Goal: Information Seeking & Learning: Learn about a topic

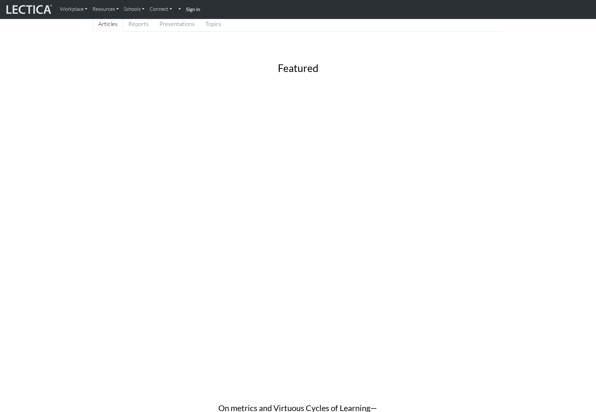
scroll to position [74, 0]
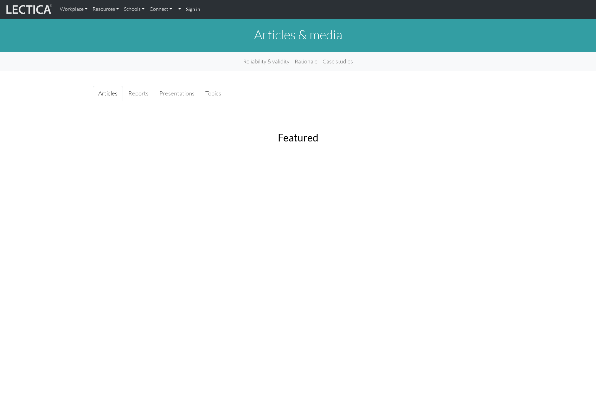
click at [190, 11] on strong "Sign in" at bounding box center [193, 9] width 14 height 6
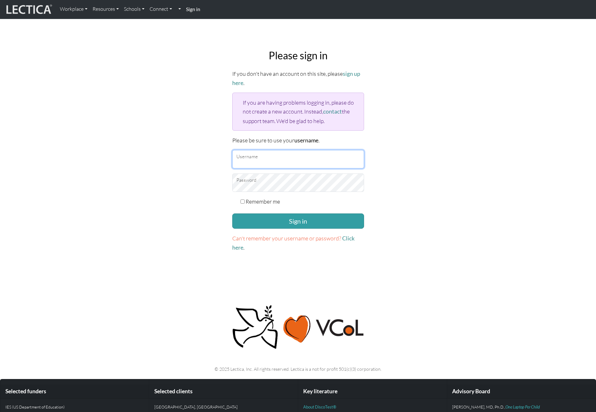
click at [259, 158] on input "Username" at bounding box center [298, 159] width 132 height 18
type input "Daniel"
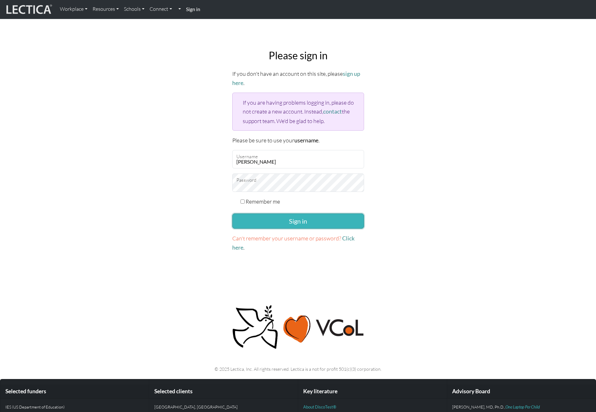
click at [297, 222] on button "Sign in" at bounding box center [298, 220] width 132 height 15
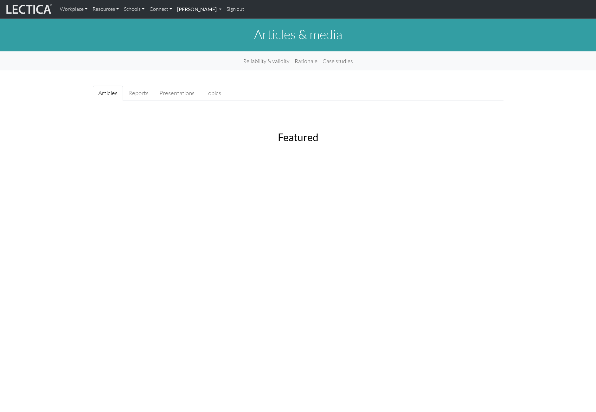
click at [188, 10] on link "[PERSON_NAME]" at bounding box center [199, 9] width 49 height 13
click at [191, 27] on link "My Profile" at bounding box center [207, 23] width 52 height 9
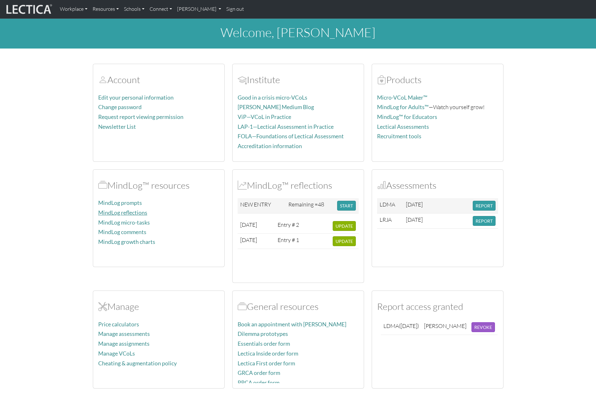
click at [127, 214] on link "MindLog reflections" at bounding box center [122, 212] width 49 height 7
click at [67, 240] on section "Account Edit your personal information Change password Request report viewing p…" at bounding box center [298, 222] width 596 height 332
click at [141, 342] on link "Manage assignments" at bounding box center [123, 343] width 51 height 7
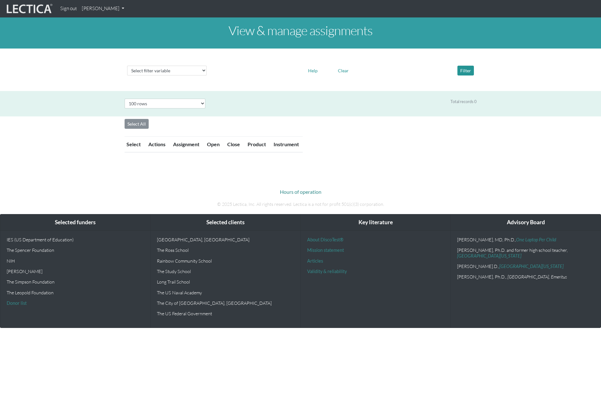
select select "100"
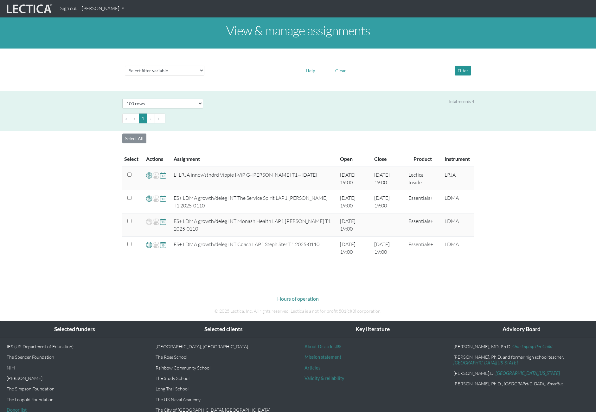
click at [147, 118] on li "›" at bounding box center [151, 118] width 8 height 10
click at [545, 173] on div "View & manage assignments Select filter variable Assignment name Date open Date…" at bounding box center [298, 140] width 596 height 247
click at [173, 102] on select "Select # rows to display 10 rows 20 rows 50 rows 100 rows 200 rows" at bounding box center [162, 104] width 81 height 10
click at [166, 70] on select "Select filter variable Assignment name Date open Date close Instrument name Pro…" at bounding box center [165, 71] width 80 height 10
select select "product__name"
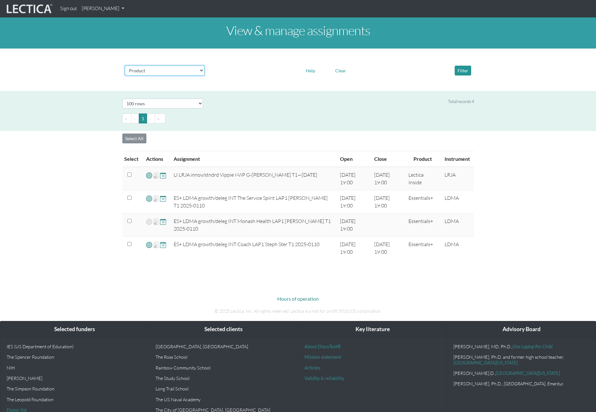
click at [125, 75] on select "Select filter variable Assignment name Date open Date close Instrument name Pro…" at bounding box center [165, 71] width 80 height 10
select select
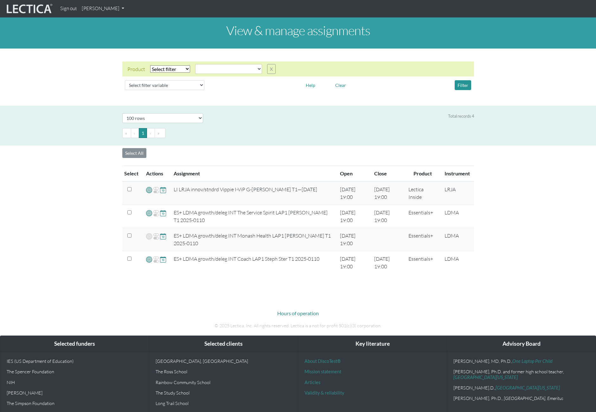
click at [165, 71] on select "Select filter Equals Does not equal" at bounding box center [170, 68] width 40 height 7
select select "iexact"
click at [150, 65] on select "Select filter Equals Does not equal" at bounding box center [170, 68] width 40 height 7
click at [227, 69] on select "CLAS Demo Essentials Essentials+ Essentials++ Essentials + Interview Essentials…" at bounding box center [228, 69] width 67 height 10
select select "Essentials+"
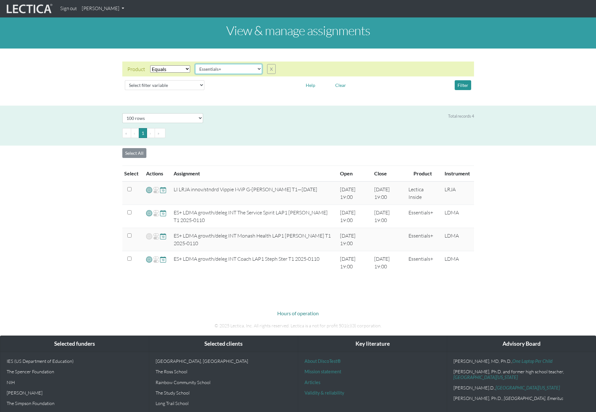
click at [195, 64] on select "CLAS Demo Essentials Essentials+ Essentials++ Essentials + Interview Essentials…" at bounding box center [228, 69] width 67 height 10
click at [462, 85] on button "Filter" at bounding box center [463, 85] width 16 height 10
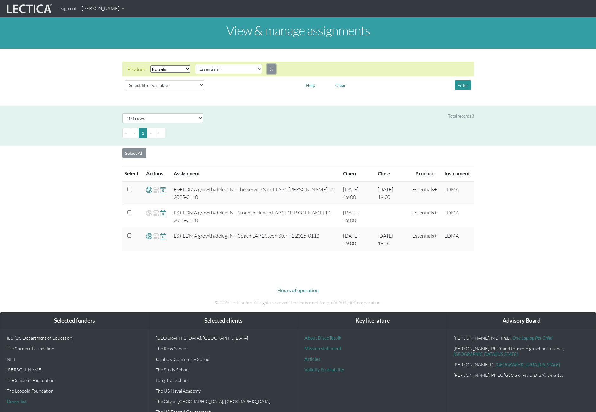
click at [272, 70] on button "X" at bounding box center [271, 69] width 9 height 10
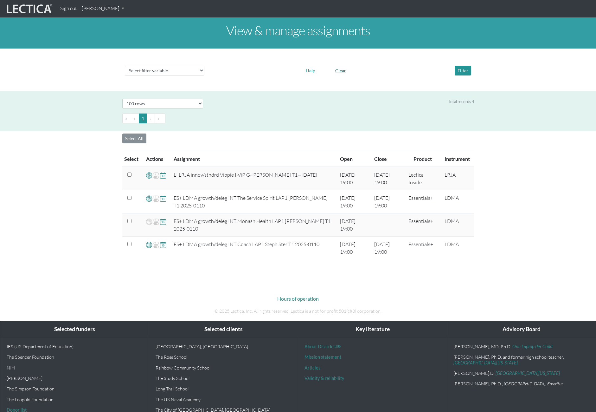
click at [345, 70] on button "Clear" at bounding box center [341, 71] width 16 height 10
click at [82, 147] on div "View & manage assignments Select filter variable Assignment name Date open Date…" at bounding box center [298, 140] width 596 height 247
click at [98, 9] on link "[PERSON_NAME]" at bounding box center [103, 9] width 48 height 12
click at [111, 39] on link "Manage assessments" at bounding box center [111, 38] width 54 height 8
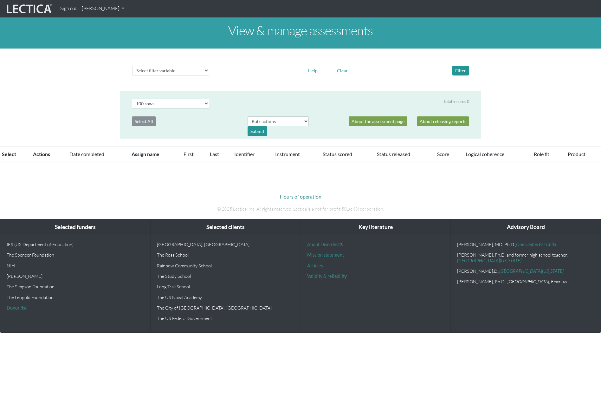
select select "100"
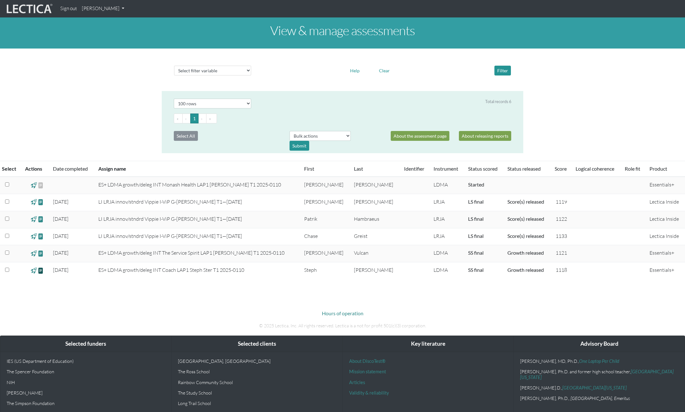
click at [44, 270] on span at bounding box center [41, 270] width 6 height 7
click at [87, 96] on div "View & manage assessments Select filter variable Assignment name Date started D…" at bounding box center [342, 148] width 685 height 262
click at [80, 294] on body "Sign out Daniel Turner My Profile Manage assessments Manage assignments View VC…" at bounding box center [342, 224] width 685 height 449
click at [446, 290] on body "Sign out Daniel Turner My Profile Manage assessments Manage assignments View VC…" at bounding box center [342, 224] width 685 height 449
click at [92, 12] on link "[PERSON_NAME]" at bounding box center [103, 9] width 48 height 12
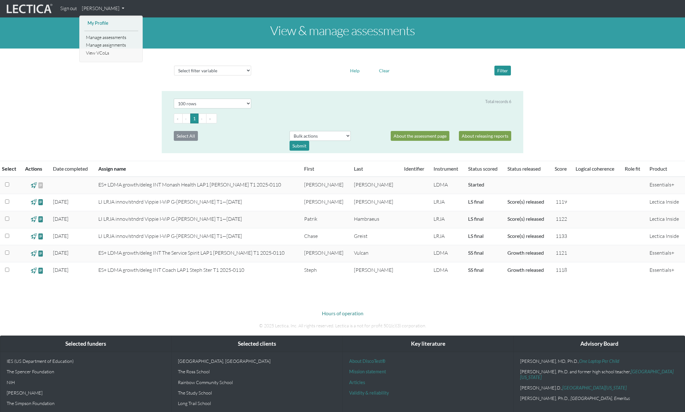
click at [102, 20] on link "My Profile" at bounding box center [111, 23] width 51 height 8
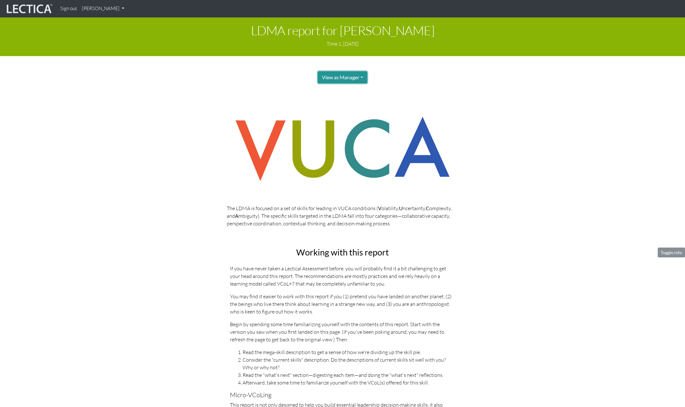
click at [351, 76] on button "View as Manager" at bounding box center [342, 77] width 49 height 12
click at [352, 76] on button "View as Manager" at bounding box center [342, 77] width 49 height 12
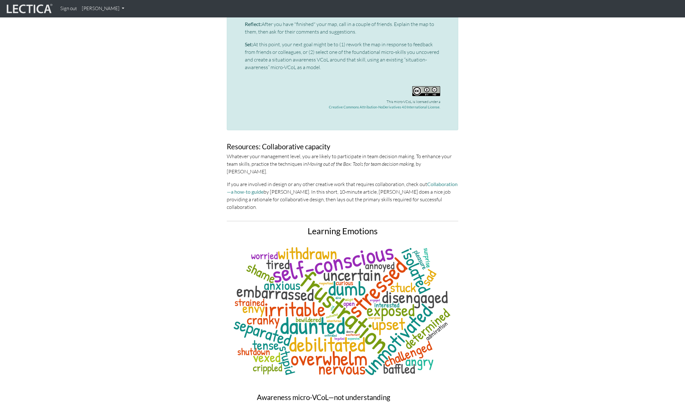
scroll to position [2646, 0]
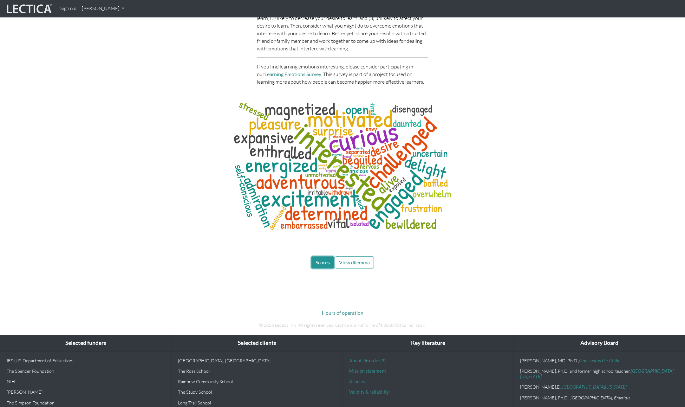
click at [326, 259] on span "Scores" at bounding box center [322, 262] width 14 height 6
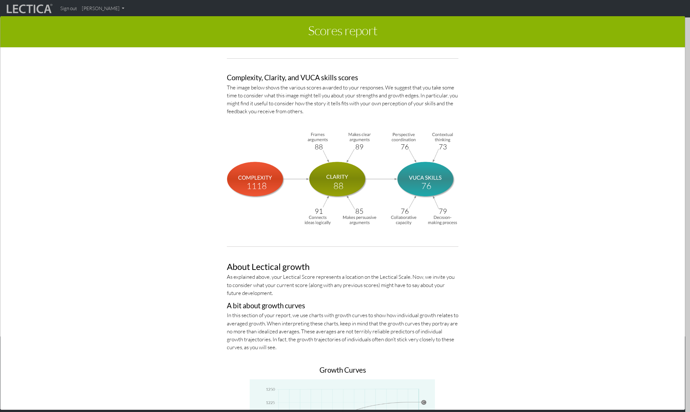
scroll to position [2065, 0]
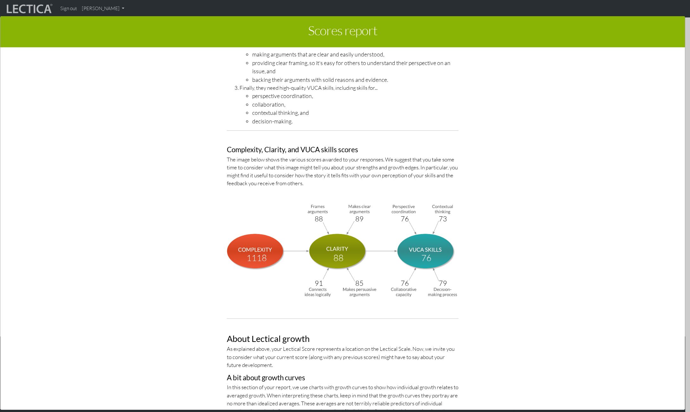
click at [172, 162] on div "LDMA Competency Model The LDMA Competency Model breaks down Leadership Decision…" at bounding box center [342, 81] width 361 height 463
drag, startPoint x: 165, startPoint y: 79, endPoint x: 165, endPoint y: 75, distance: 3.8
click at [165, 78] on div "LDMA Competency Model The LDMA Competency Model breaks down Leadership Decision…" at bounding box center [342, 81] width 361 height 463
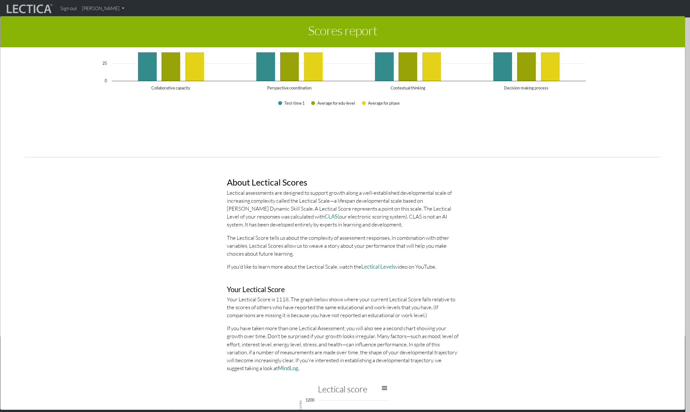
scroll to position [0, 0]
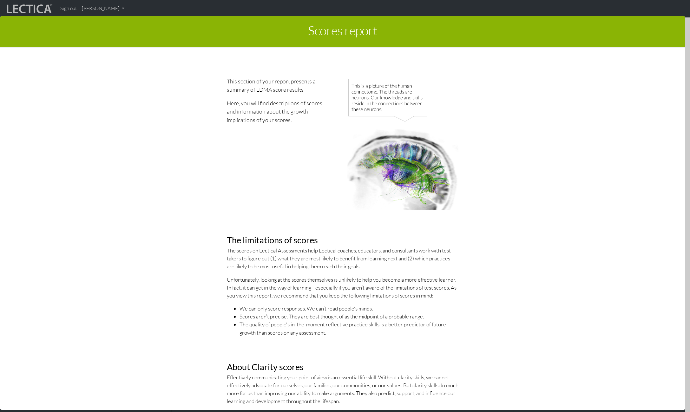
click at [188, 137] on div "This section of your report presents a summary of LDMA score results Here, you …" at bounding box center [342, 209] width 361 height 264
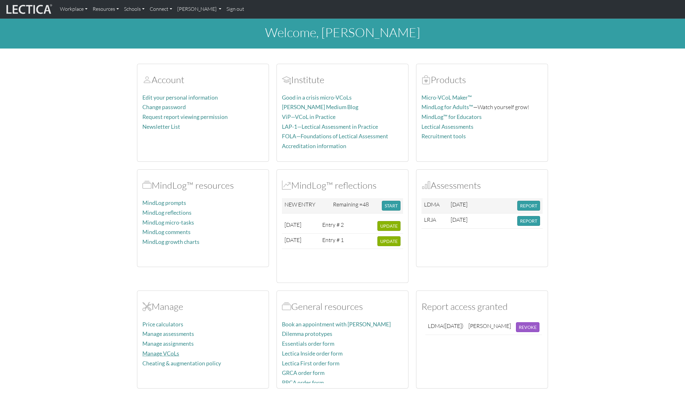
click at [168, 354] on link "Manage VCoLs" at bounding box center [160, 353] width 37 height 7
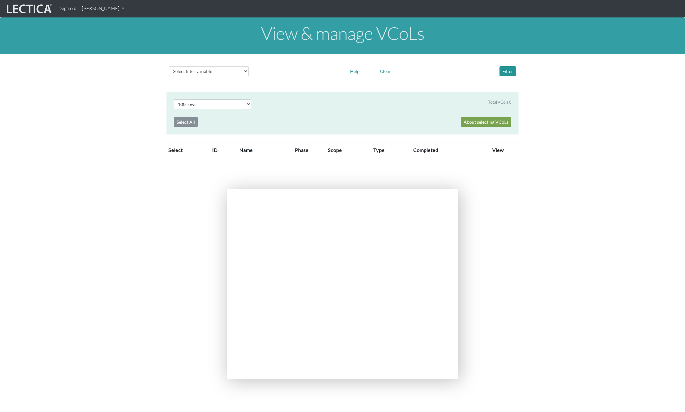
select select "100"
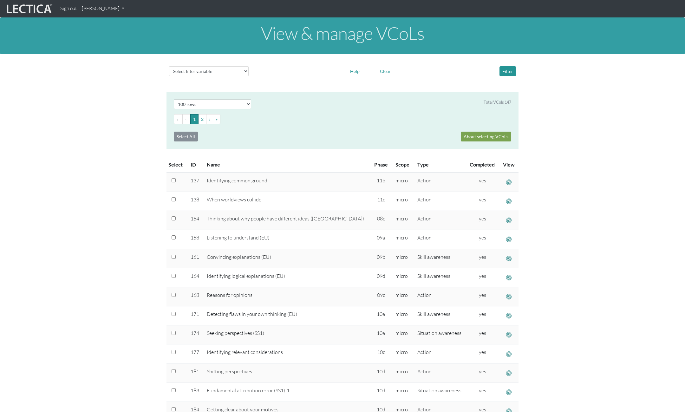
click at [206, 73] on select "Select filter variable Vcol ID Vcol name Phase Content Scope Type Completed Rev…" at bounding box center [209, 71] width 80 height 10
select select "name"
click at [169, 76] on select "Select filter variable Vcol ID Vcol name Phase Content Scope Type Completed Rev…" at bounding box center [209, 71] width 80 height 10
select select
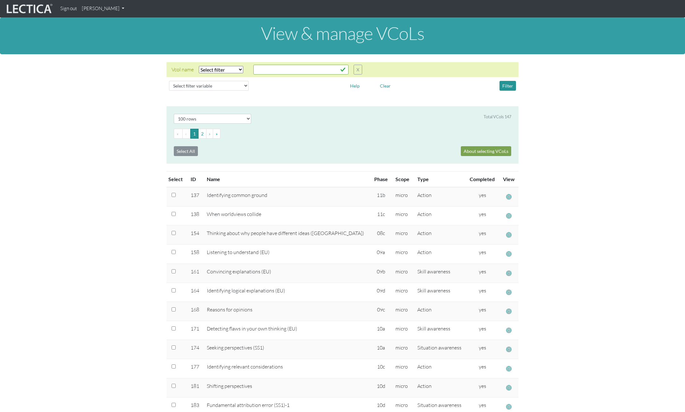
click at [227, 69] on select "Select filter Equals Does not equal Contains Does not contain Starts with Ends …" at bounding box center [221, 69] width 44 height 7
select select "icontains"
click at [199, 66] on select "Select filter Equals Does not equal Contains Does not contain Starts with Ends …" at bounding box center [221, 69] width 44 height 7
click at [267, 69] on input "text" at bounding box center [300, 70] width 95 height 10
type input "bias"
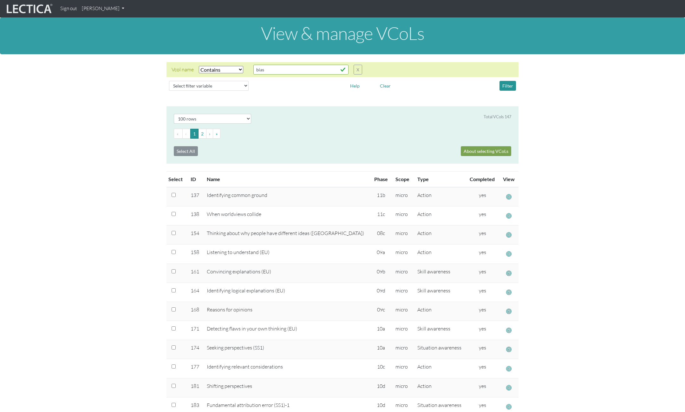
click at [534, 89] on div "Vcol name Select filter Equals Does not equal Contains Does not contain Starts …" at bounding box center [342, 77] width 675 height 31
click at [509, 86] on button "Filter" at bounding box center [507, 86] width 16 height 10
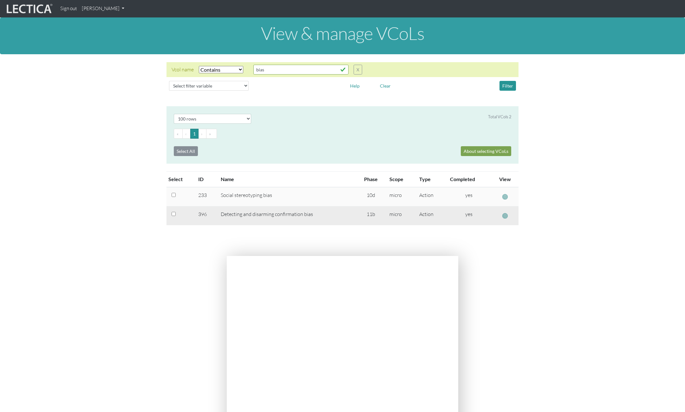
click at [258, 213] on td "Detecting and disarming confirmation bias" at bounding box center [286, 215] width 139 height 19
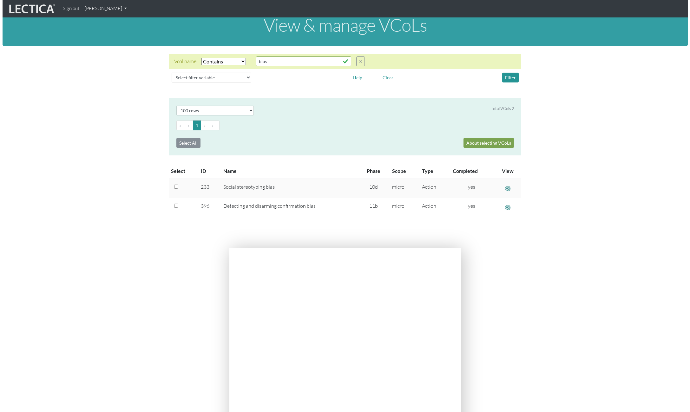
scroll to position [12, 0]
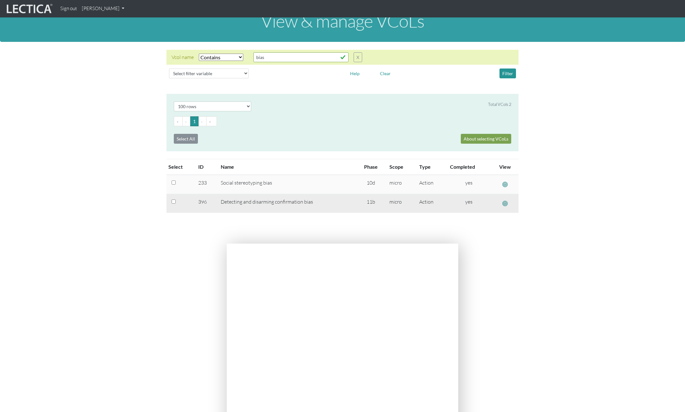
click at [505, 202] on span "button" at bounding box center [504, 203] width 5 height 7
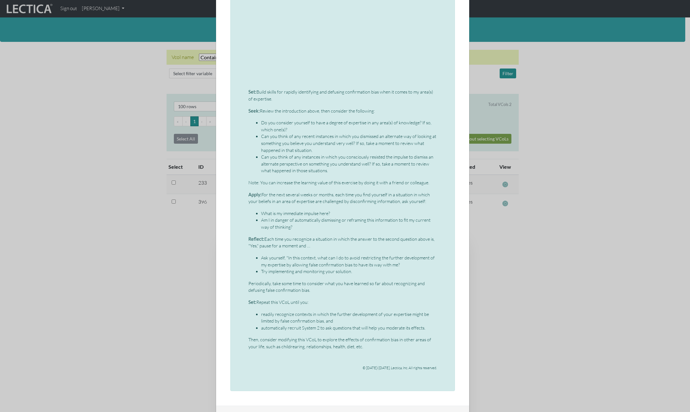
scroll to position [468, 0]
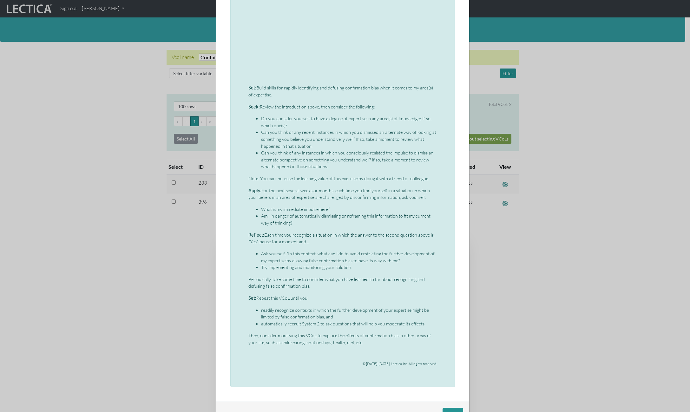
click at [341, 269] on li "Try implementing and monitoring your solution." at bounding box center [349, 267] width 176 height 7
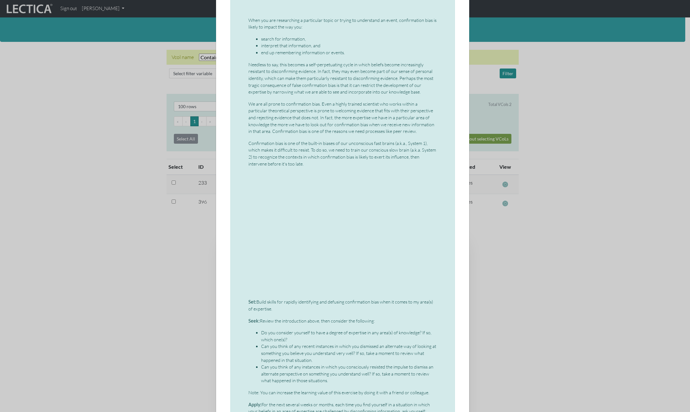
click at [303, 72] on p "Needless to say, this becomes a self-perpetuating cycle in which beliefs become…" at bounding box center [342, 78] width 188 height 34
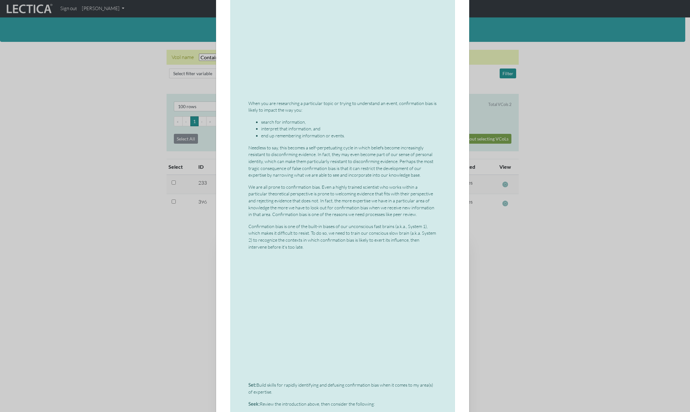
scroll to position [0, 0]
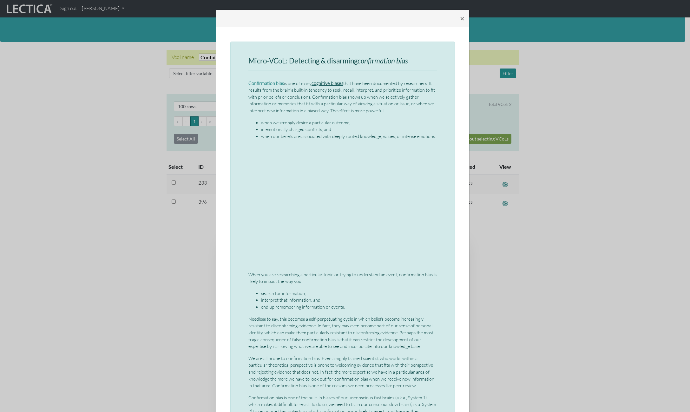
click at [322, 84] on link "cognitive biases" at bounding box center [327, 83] width 32 height 5
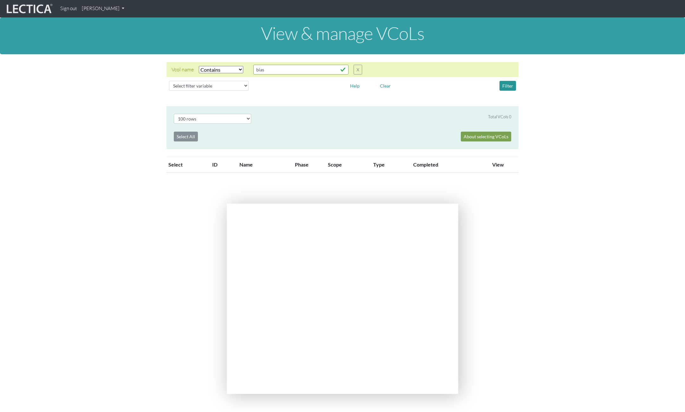
select select "icontains"
select select "100"
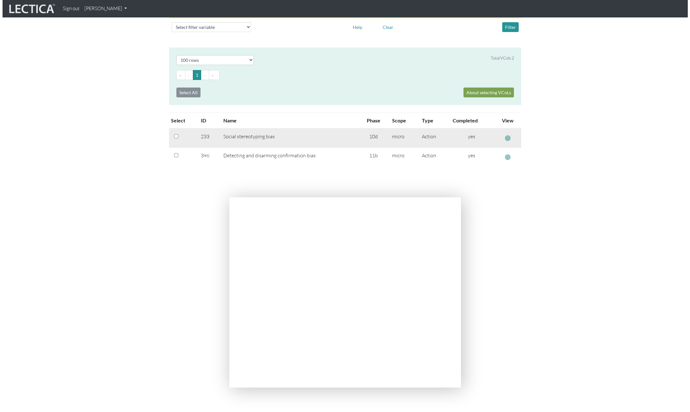
scroll to position [12, 0]
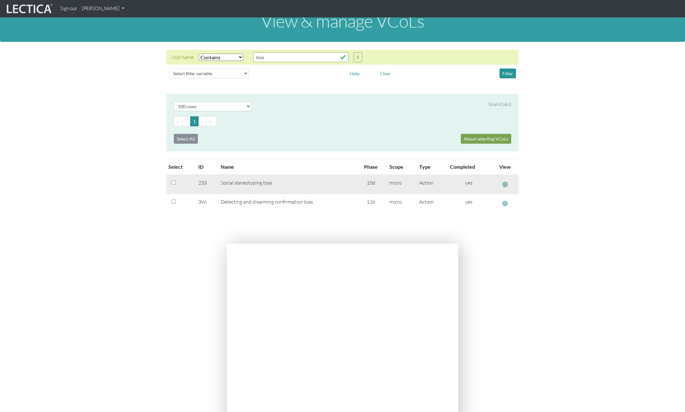
click at [502, 184] on span "button" at bounding box center [504, 184] width 5 height 7
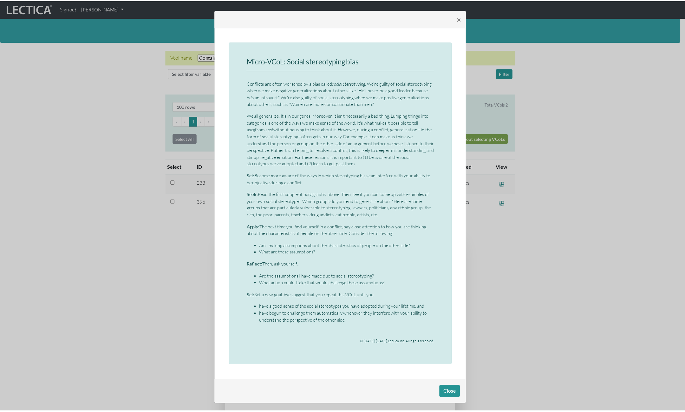
scroll to position [2, 0]
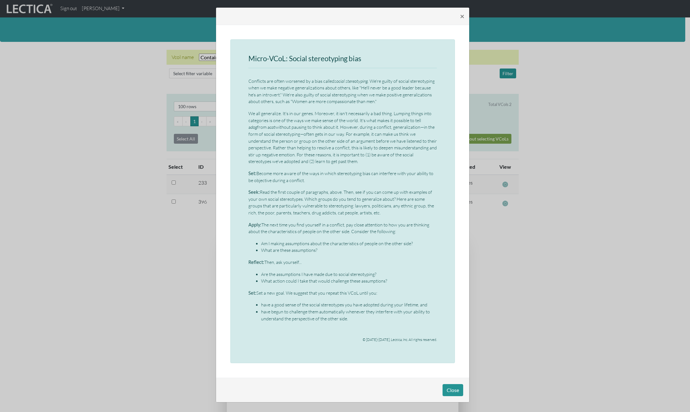
click at [104, 57] on div "× Micro-VCoL: Social stereotyping bias Conflicts are often worsened by a bias c…" at bounding box center [345, 206] width 690 height 412
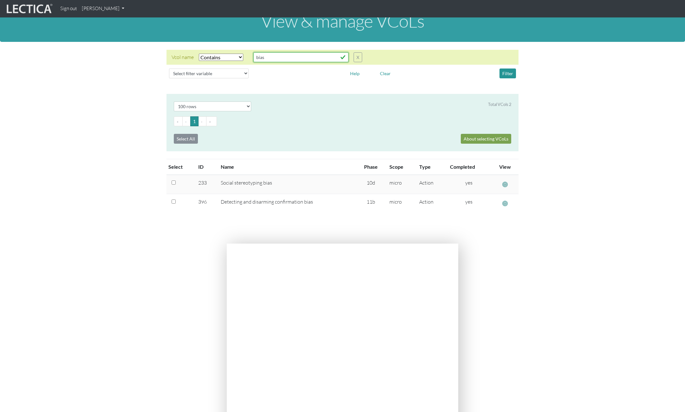
click at [263, 57] on input "bias" at bounding box center [300, 57] width 95 height 10
click at [506, 75] on button "Filter" at bounding box center [507, 73] width 16 height 10
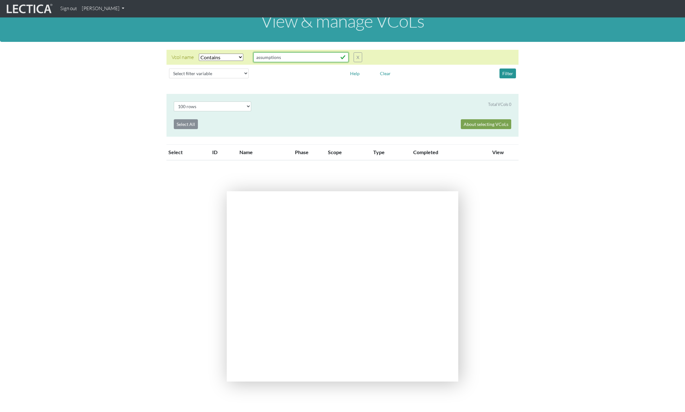
click at [286, 56] on input "assumptions" at bounding box center [300, 57] width 95 height 10
type input "assumption"
click at [511, 73] on button "Filter" at bounding box center [507, 73] width 16 height 10
click at [224, 60] on select "Select filter Equals Does not equal Contains Does not contain Starts with Ends …" at bounding box center [221, 57] width 44 height 7
click at [199, 54] on select "Select filter Equals Does not equal Contains Does not contain Starts with Ends …" at bounding box center [221, 57] width 44 height 7
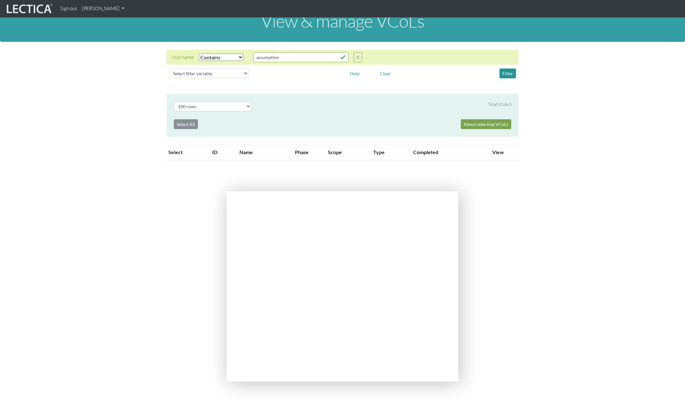
click at [173, 57] on div "Vcol name" at bounding box center [183, 57] width 22 height 8
click at [234, 71] on select "Select filter variable Vcol ID Vcol name Phase Content Scope Type Completed Rev…" at bounding box center [209, 73] width 80 height 10
select select "content"
click at [169, 78] on select "Select filter variable Vcol ID Vcol name Phase Content Scope Type Completed Rev…" at bounding box center [209, 73] width 80 height 10
select select
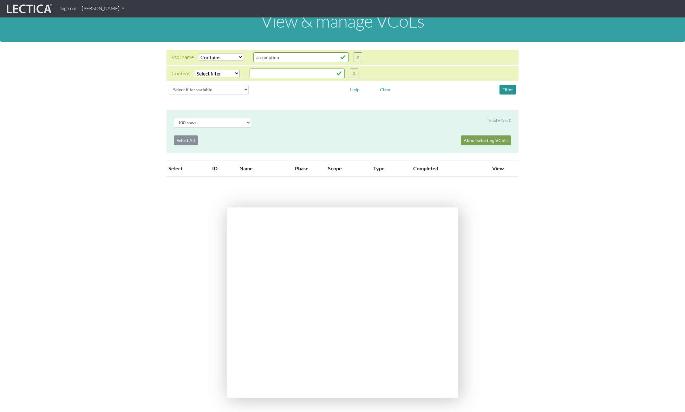
click at [211, 75] on select "Select filter Equals Does not equal Contains Does not contain Starts with Ends …" at bounding box center [217, 73] width 44 height 7
select select "icontains"
click at [195, 70] on select "Select filter Equals Does not equal Contains Does not contain Starts with Ends …" at bounding box center [217, 73] width 44 height 7
click at [271, 73] on input "text" at bounding box center [297, 73] width 95 height 10
type input "assumption"
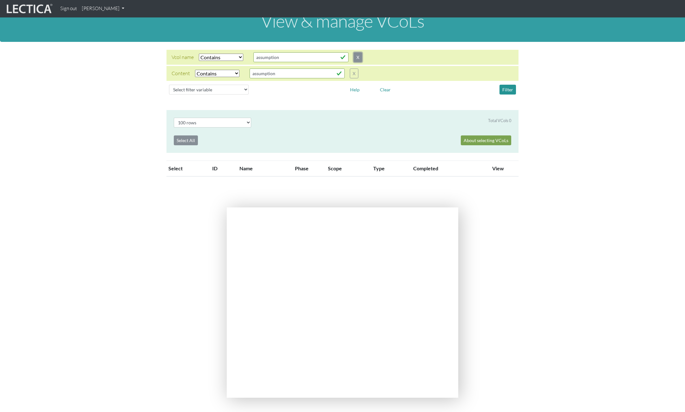
click at [360, 55] on button "X" at bounding box center [357, 57] width 9 height 10
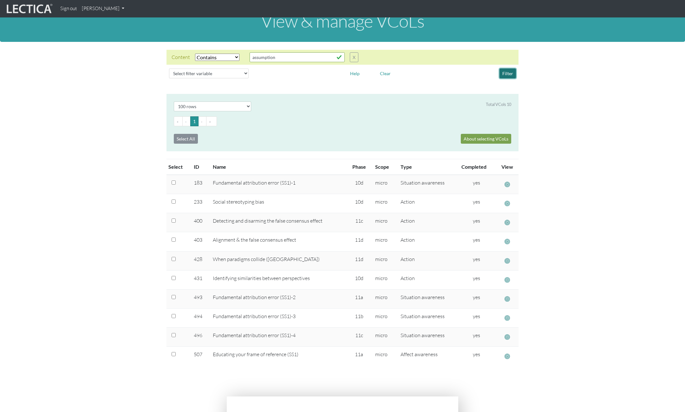
click at [509, 74] on button "Filter" at bounding box center [507, 73] width 16 height 10
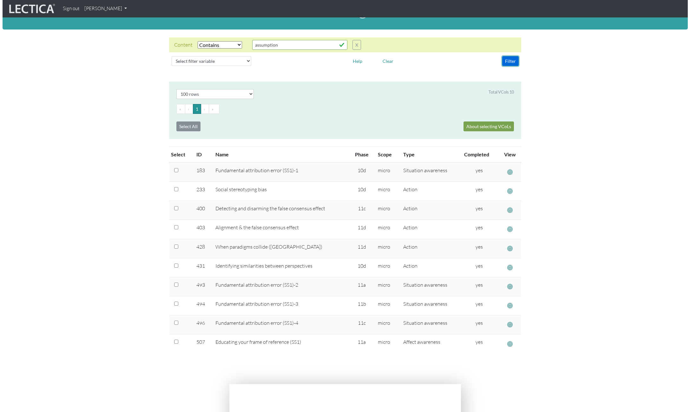
scroll to position [33, 0]
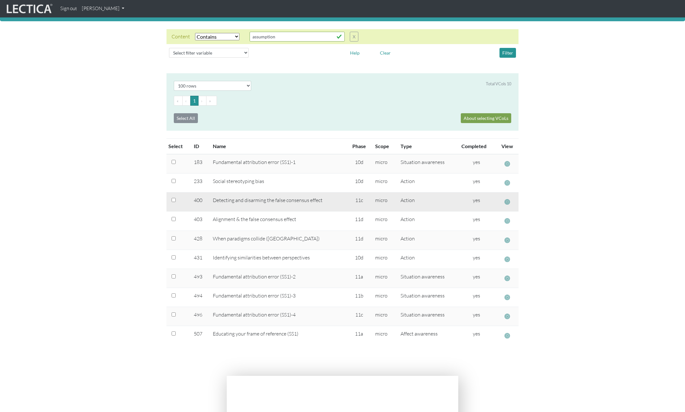
click at [509, 201] on span "button" at bounding box center [506, 201] width 5 height 7
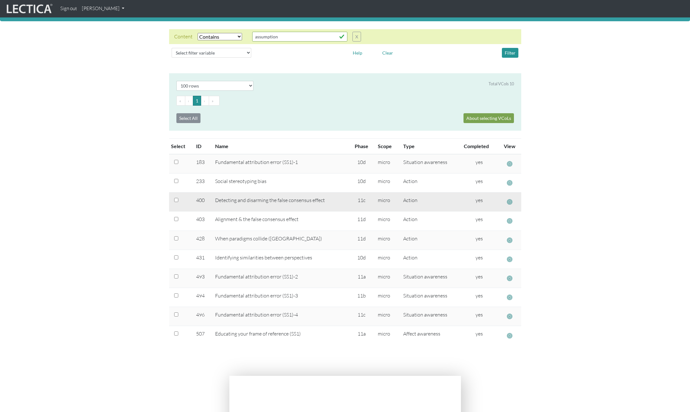
scroll to position [0, 0]
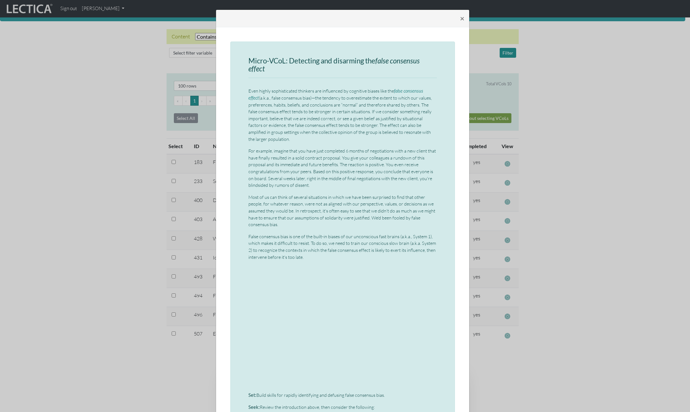
click at [580, 128] on div "× Micro-VCoL: Detecting and disarming the false consensus effect Even highly so…" at bounding box center [345, 206] width 690 height 412
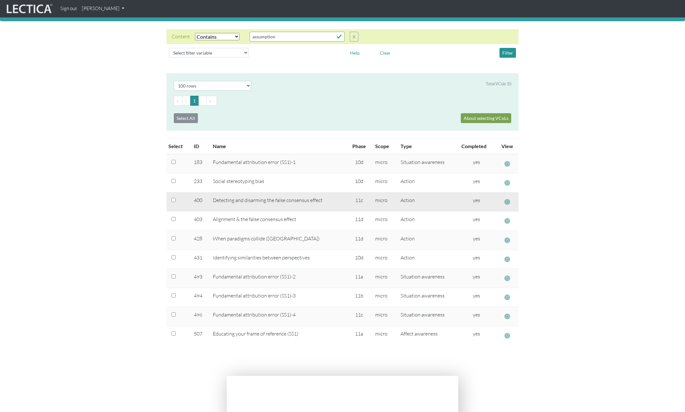
click at [506, 200] on span "button" at bounding box center [506, 201] width 5 height 7
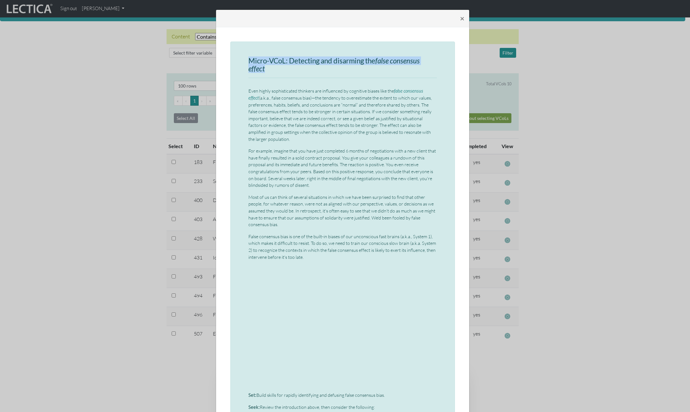
drag, startPoint x: 246, startPoint y: 60, endPoint x: 262, endPoint y: 69, distance: 18.7
click at [262, 69] on h3 "Micro-VCoL: Detecting and disarming the false consensus effect" at bounding box center [342, 65] width 188 height 16
copy h3 "Micro-VCoL: Detecting and disarming the false consensus effect"
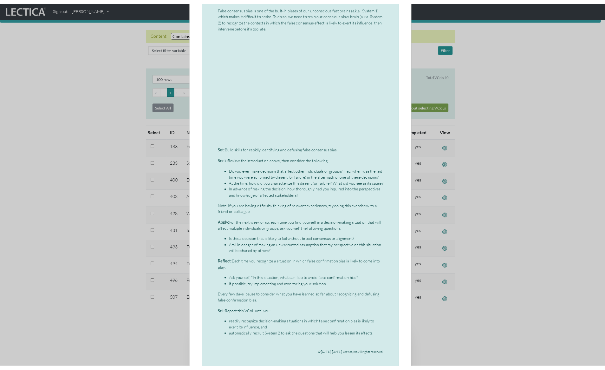
scroll to position [265, 0]
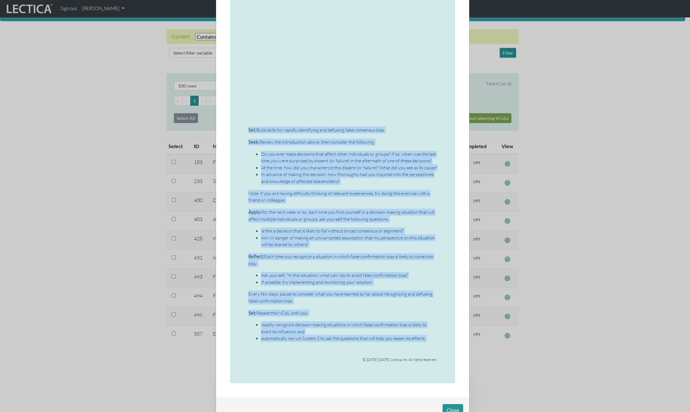
drag, startPoint x: 247, startPoint y: 130, endPoint x: 434, endPoint y: 342, distance: 283.5
click at [434, 342] on div "Micro-VCoL: Detecting and disarming the false consensus effect Even highly soph…" at bounding box center [342, 79] width 188 height 575
copy div "Set: Build skills for rapidly identifying and defusing false consensus bias. Se…"
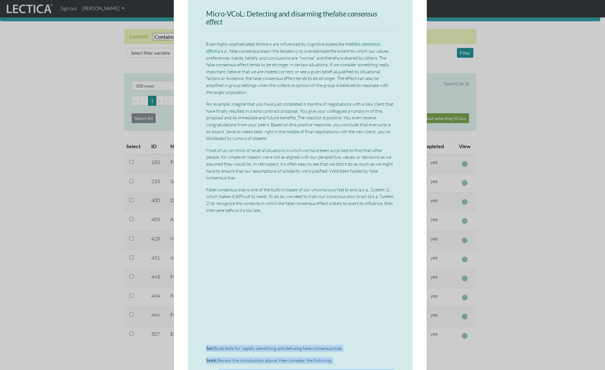
scroll to position [0, 0]
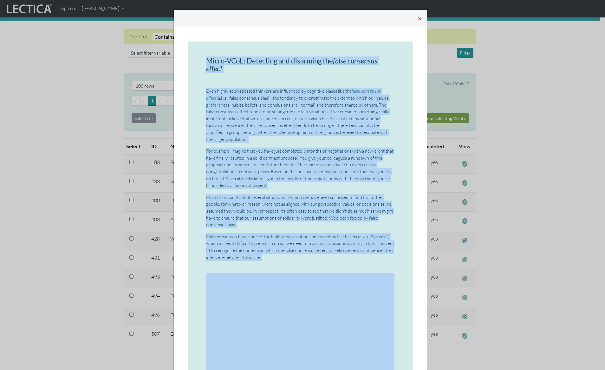
drag, startPoint x: 204, startPoint y: 61, endPoint x: 269, endPoint y: 261, distance: 210.4
click at [269, 261] on div "Micro-VCoL: Detecting and disarming the false consensus effect Even highly soph…" at bounding box center [300, 344] width 188 height 575
copy div "Lorem-IPsU: Dolorsita con adipiscin eli seddo eiusmodte incidi Utla etdolo magn…"
click at [235, 69] on h3 "Micro-VCoL: Detecting and disarming the false consensus effect" at bounding box center [300, 65] width 188 height 16
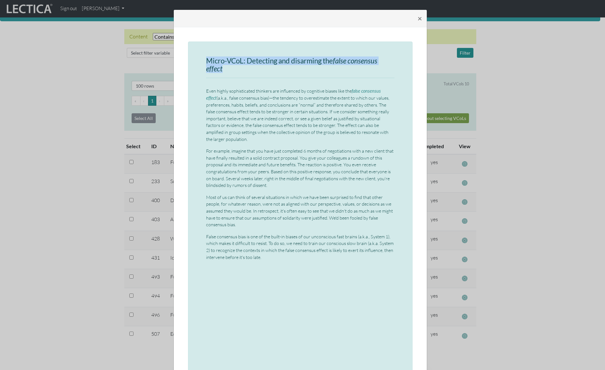
drag, startPoint x: 221, startPoint y: 68, endPoint x: 201, endPoint y: 59, distance: 22.3
click at [201, 59] on div "Micro-VCoL: Detecting and disarming the false consensus effect Even highly soph…" at bounding box center [300, 345] width 224 height 606
copy h3 "Micro-VCoL: Detecting and disarming the false consensus effect"
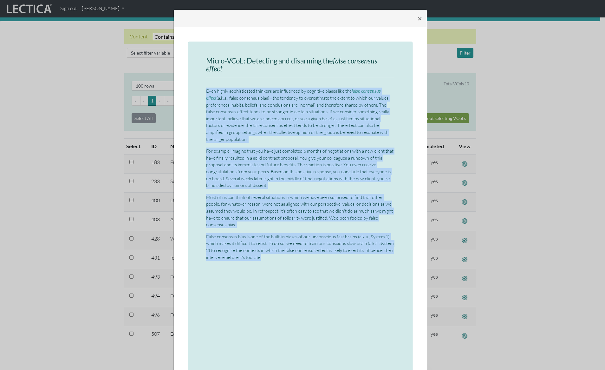
drag, startPoint x: 204, startPoint y: 90, endPoint x: 268, endPoint y: 260, distance: 180.8
click at [268, 260] on div "Micro-VCoL: Detecting and disarming the false consensus effect Even highly soph…" at bounding box center [300, 344] width 188 height 575
copy div "Lore ipsumd sitametconsec adipisci eli seddoeiusm te incididun utlabo etdo mag …"
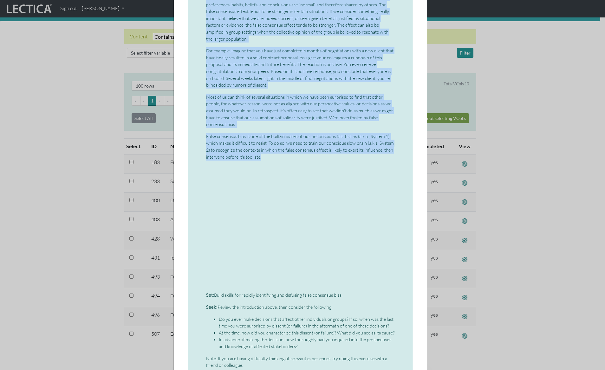
scroll to position [244, 0]
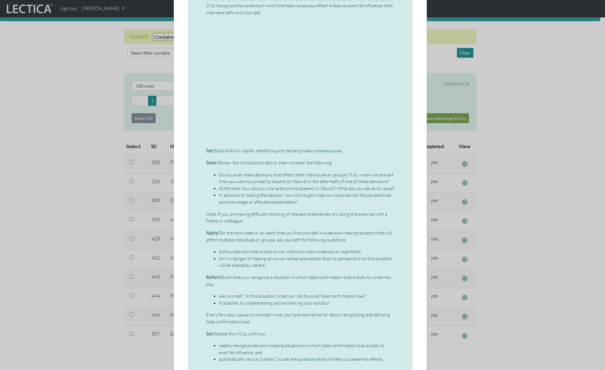
click at [260, 173] on li "Do you ever make decisions that affect other individuals or groups? If so, when…" at bounding box center [307, 178] width 176 height 14
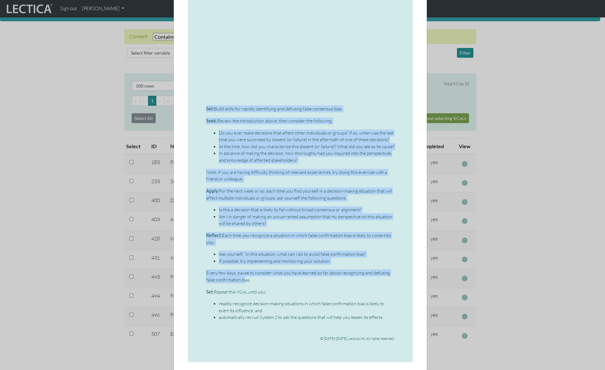
scroll to position [327, 0]
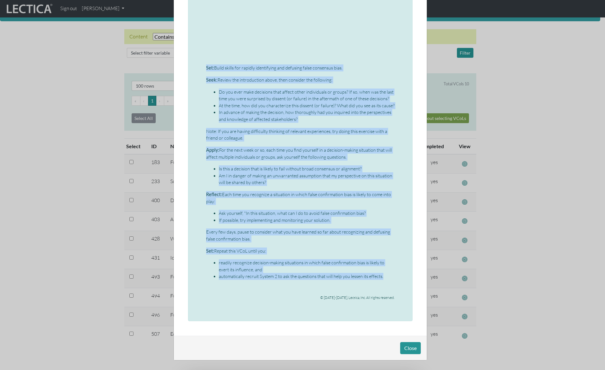
drag, startPoint x: 204, startPoint y: 150, endPoint x: 389, endPoint y: 274, distance: 222.7
click at [389, 274] on div "Micro-VCoL: Detecting and disarming the false consensus effect Even highly soph…" at bounding box center [300, 17] width 188 height 575
copy div "Set: Build skills for rapidly identifying and defusing false consensus bias. Se…"
click at [292, 134] on p "Note: If you are having difficulty thinking of relevant experiences, try doing …" at bounding box center [300, 135] width 188 height 14
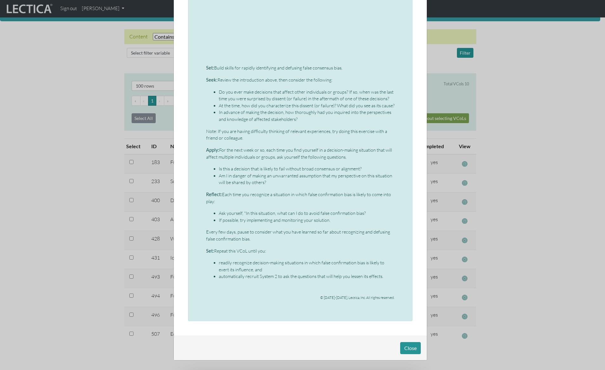
click at [56, 100] on div "× Micro-VCoL: Detecting and disarming the false consensus effect Even highly so…" at bounding box center [302, 185] width 605 height 370
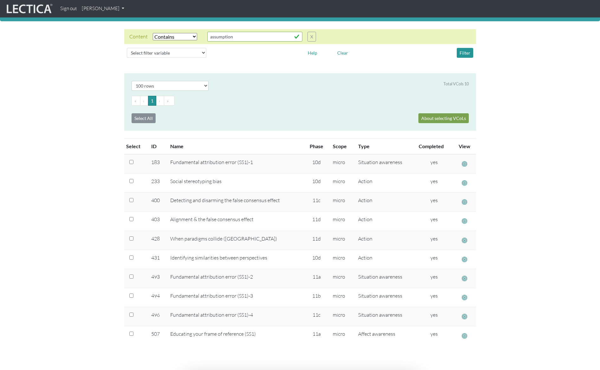
click at [81, 147] on section "Select # rows to display 10 rows 20 rows 50 rows 100 rows 200 rows Total VCols …" at bounding box center [300, 220] width 600 height 295
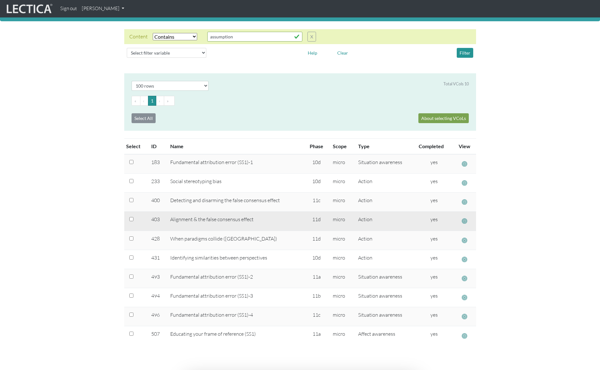
click at [462, 220] on span "button" at bounding box center [464, 220] width 5 height 7
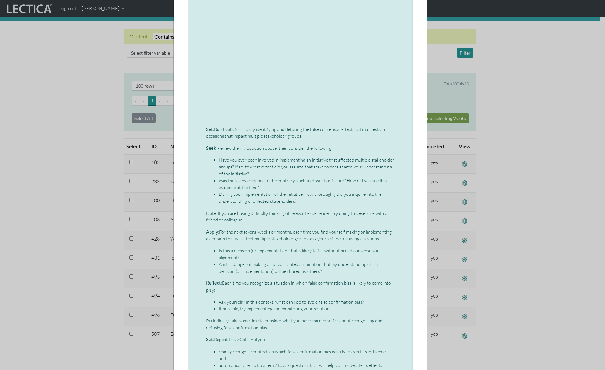
scroll to position [266, 0]
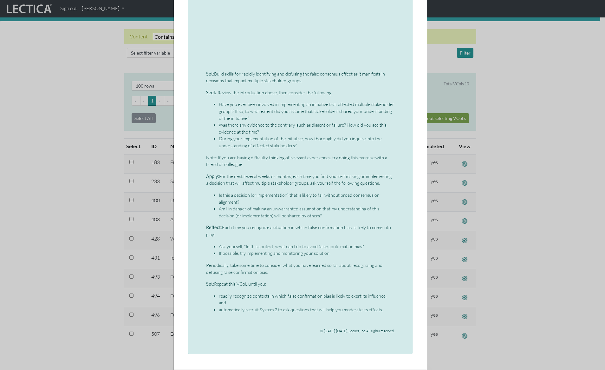
click at [361, 195] on li "Is this a decision (or implementation) that is likely to fail without broad con…" at bounding box center [307, 198] width 176 height 14
click at [342, 207] on li "Am I in danger of making an unwarranted assumption that my understanding of thi…" at bounding box center [307, 212] width 176 height 14
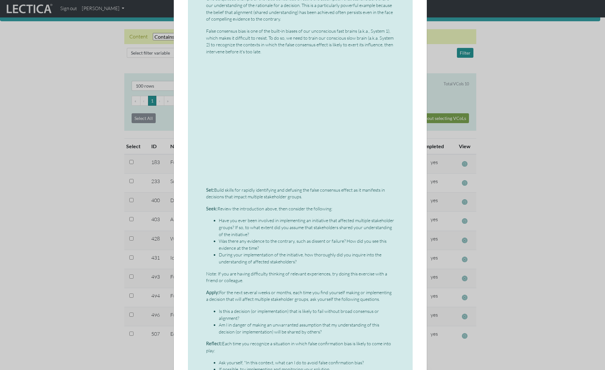
scroll to position [0, 0]
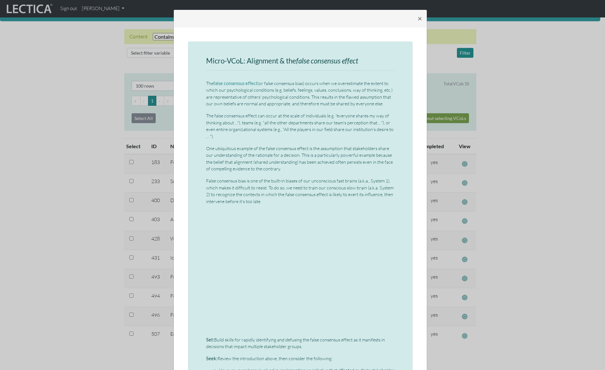
click at [309, 106] on p "The false consensus effect (or false consensus bias) occurs when we overestimat…" at bounding box center [300, 93] width 188 height 27
click at [53, 129] on div "× Micro-VCoL: Alignment & the false consensus effect The false consensus effect…" at bounding box center [302, 185] width 605 height 370
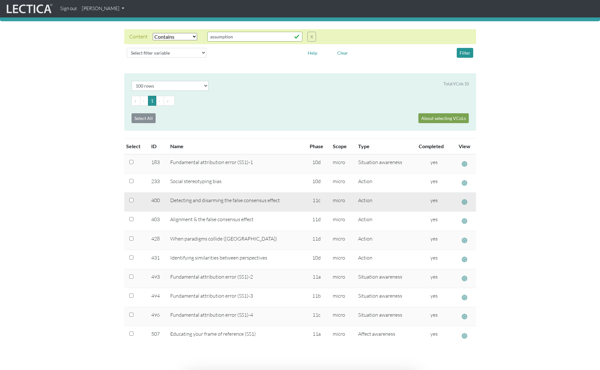
click at [465, 201] on span "button" at bounding box center [464, 201] width 5 height 7
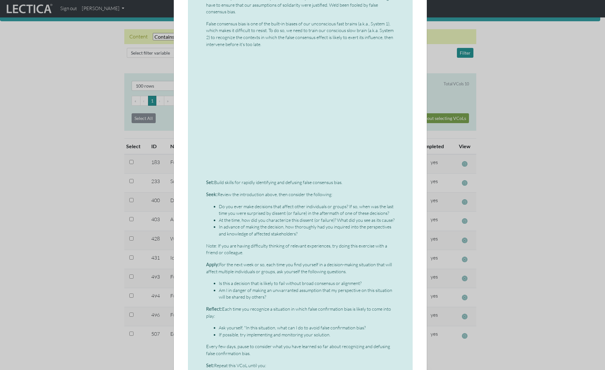
scroll to position [327, 0]
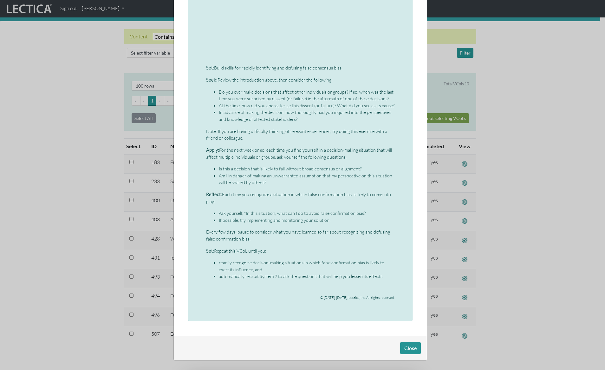
click at [557, 186] on div "× Micro-VCoL: Detecting and disarming the false consensus effect Even highly so…" at bounding box center [302, 185] width 605 height 370
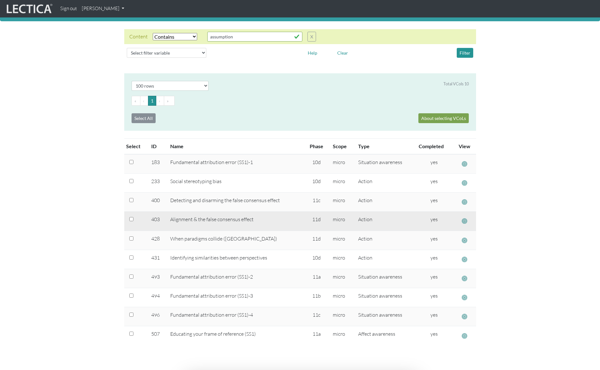
click at [465, 220] on span "button" at bounding box center [464, 220] width 5 height 7
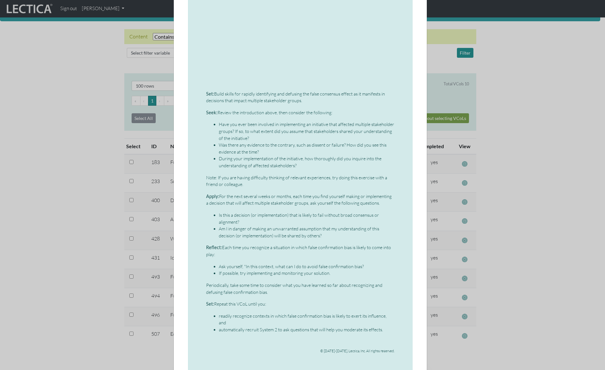
scroll to position [292, 0]
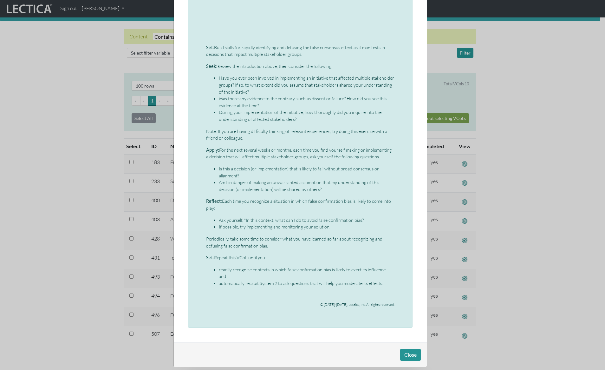
click at [68, 104] on div "× Micro-VCoL: Alignment & the false consensus effect The false consensus effect…" at bounding box center [302, 185] width 605 height 370
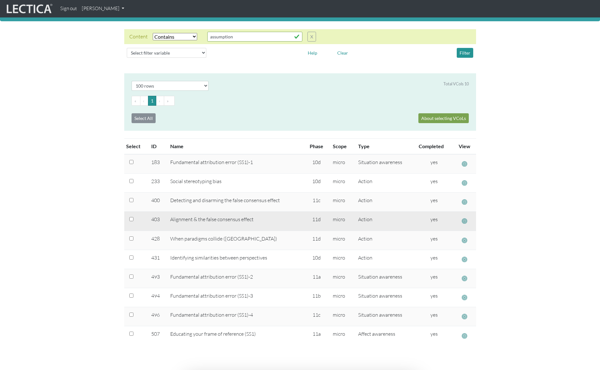
click at [465, 218] on span "button" at bounding box center [464, 220] width 5 height 7
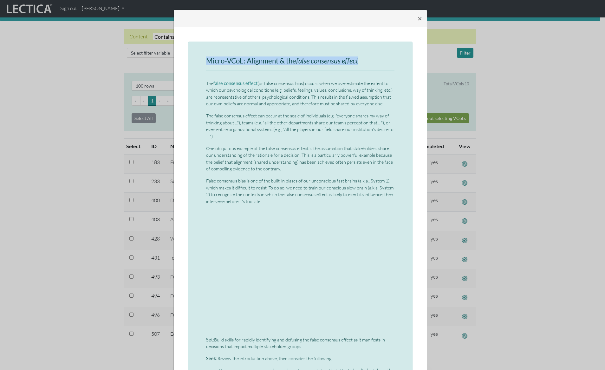
drag, startPoint x: 205, startPoint y: 60, endPoint x: 358, endPoint y: 61, distance: 152.8
click at [358, 61] on h3 "Micro-VCoL: Alignment & the false consensus effect" at bounding box center [300, 61] width 188 height 8
copy h3 "Micro-VCoL: Alignment & the false consensus effect"
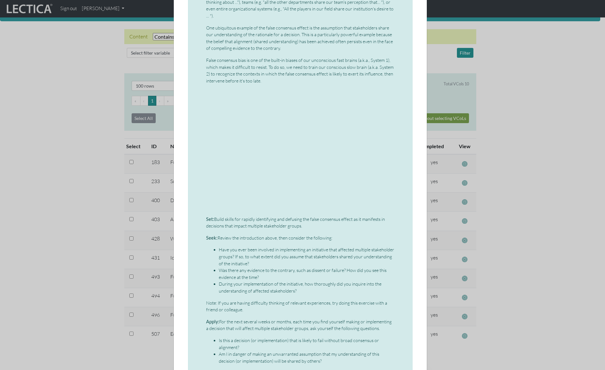
scroll to position [292, 0]
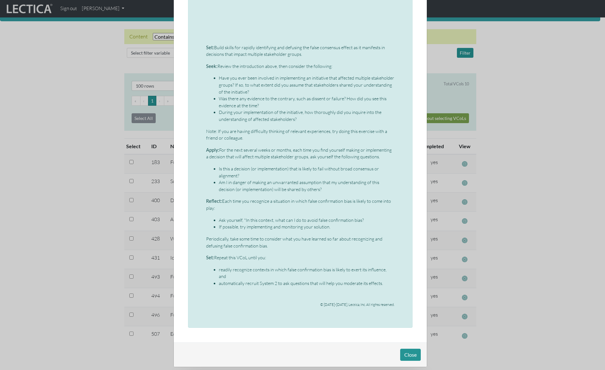
click at [520, 97] on div "× Micro-VCoL: Alignment & the false consensus effect The false consensus effect…" at bounding box center [302, 185] width 605 height 370
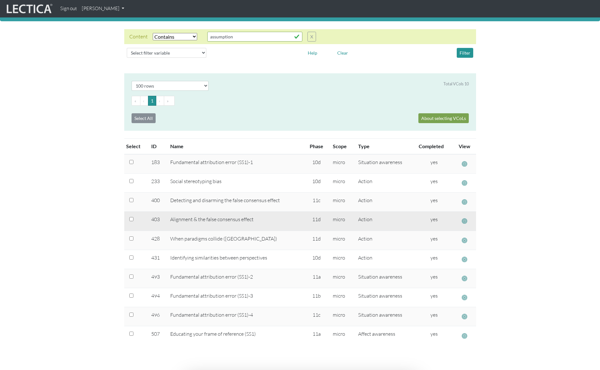
click at [465, 220] on span "button" at bounding box center [464, 220] width 5 height 7
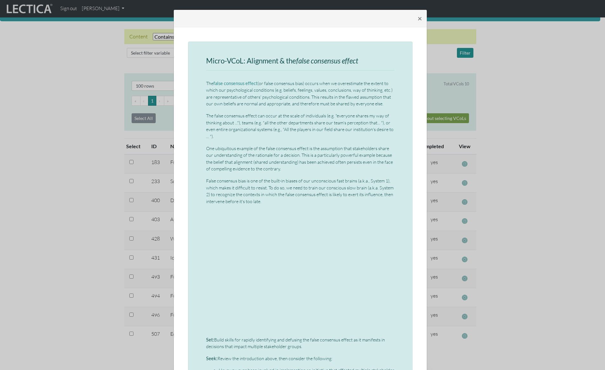
click at [92, 106] on div "× Micro-VCoL: Alignment & the false consensus effect The false consensus effect…" at bounding box center [302, 185] width 605 height 370
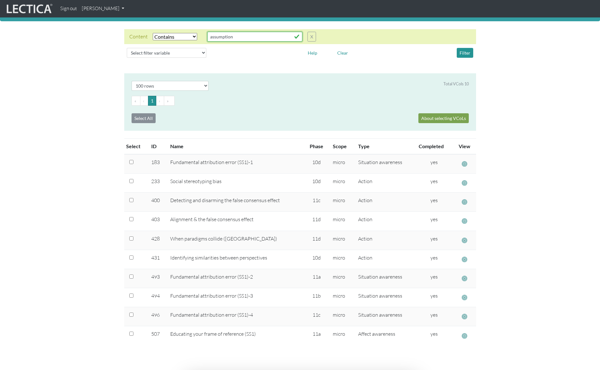
click at [221, 37] on input "assumption" at bounding box center [254, 37] width 95 height 10
type input "regulation"
click at [502, 55] on div "Content Select filter Equals Does not equal Contains Does not contain Starts wi…" at bounding box center [300, 44] width 590 height 31
click at [466, 55] on button "Filter" at bounding box center [465, 53] width 16 height 10
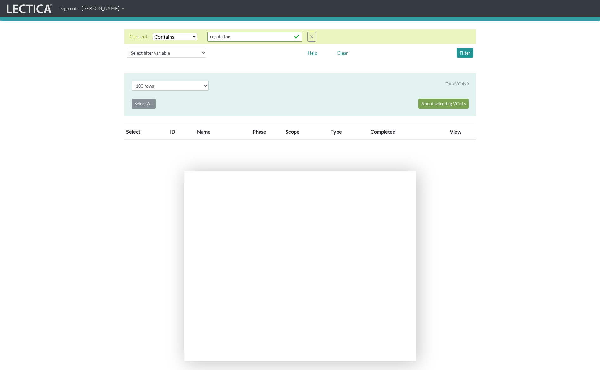
click at [166, 36] on select "Select filter Equals Does not equal Contains Does not contain Starts with Ends …" at bounding box center [175, 36] width 44 height 7
click at [236, 37] on input "regulation" at bounding box center [254, 37] width 95 height 10
drag, startPoint x: 239, startPoint y: 36, endPoint x: 198, endPoint y: 36, distance: 41.8
click at [198, 36] on div "Content Select filter Equals Does not equal Contains Does not contain Starts wi…" at bounding box center [222, 37] width 187 height 10
click at [486, 62] on div "Content Select filter Equals Does not equal Contains Does not contain Starts wi…" at bounding box center [300, 44] width 600 height 47
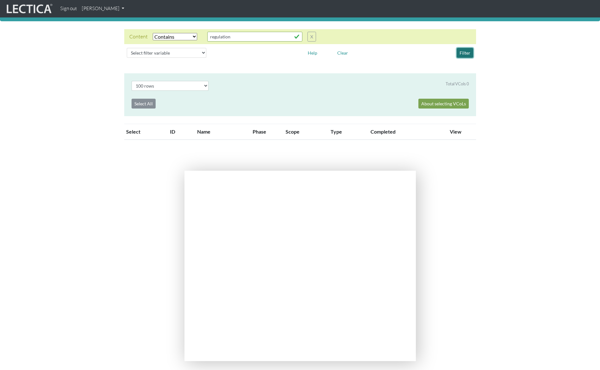
click at [468, 53] on button "Filter" at bounding box center [465, 53] width 16 height 10
click at [221, 34] on input "regulation" at bounding box center [254, 37] width 95 height 10
drag, startPoint x: 233, startPoint y: 37, endPoint x: 192, endPoint y: 37, distance: 40.9
click at [192, 37] on div "Content Select filter Equals Does not equal Contains Does not contain Starts wi…" at bounding box center [222, 37] width 187 height 10
click at [167, 36] on select "Select filter Equals Does not equal Contains Does not contain Starts with Ends …" at bounding box center [175, 36] width 44 height 7
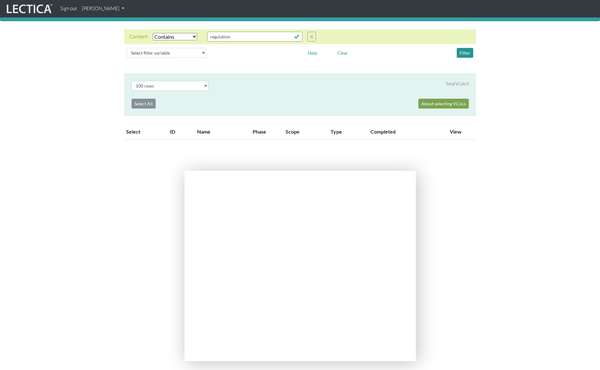
click at [153, 33] on select "Select filter Equals Does not equal Contains Does not contain Starts with Ends …" at bounding box center [175, 36] width 44 height 7
drag, startPoint x: 238, startPoint y: 38, endPoint x: 199, endPoint y: 36, distance: 39.0
click at [199, 36] on div "Content Select filter Equals Does not equal Contains Does not contain Starts wi…" at bounding box center [222, 37] width 187 height 10
click at [312, 37] on button "X" at bounding box center [312, 37] width 9 height 10
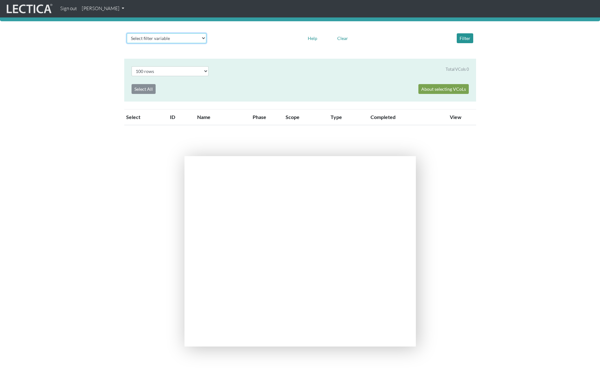
click at [172, 39] on select "Select filter variable Vcol ID Vcol name Phase Content Scope Type Completed Rev…" at bounding box center [167, 38] width 80 height 10
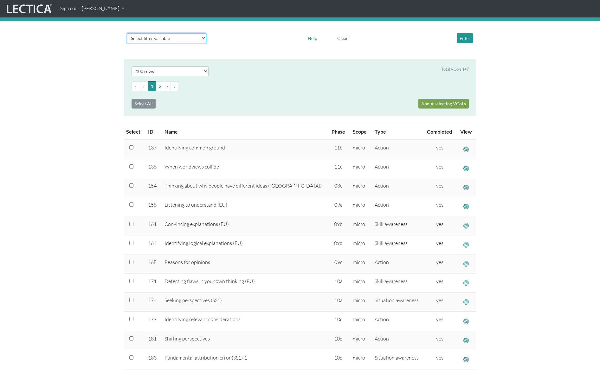
select select "name"
click at [127, 43] on select "Select filter variable Vcol ID Vcol name Phase Content Scope Type Completed Rev…" at bounding box center [167, 38] width 80 height 10
select select
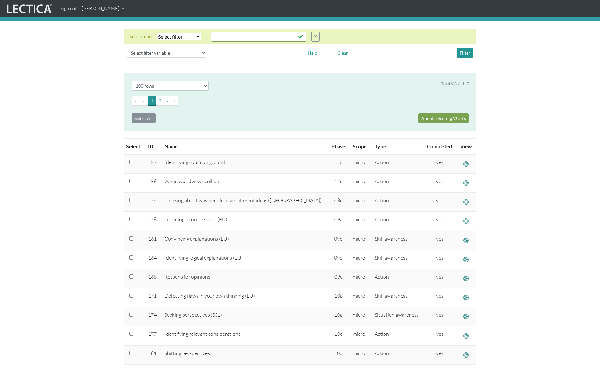
click at [193, 37] on select "Select filter Equals Does not equal Contains Does not contain Starts with Ends …" at bounding box center [179, 36] width 44 height 7
select select "icontains"
click at [157, 33] on select "Select filter Equals Does not equal Contains Does not contain Starts with Ends …" at bounding box center [179, 36] width 44 height 7
click at [226, 38] on input "text" at bounding box center [258, 37] width 95 height 10
paste input "regulation"
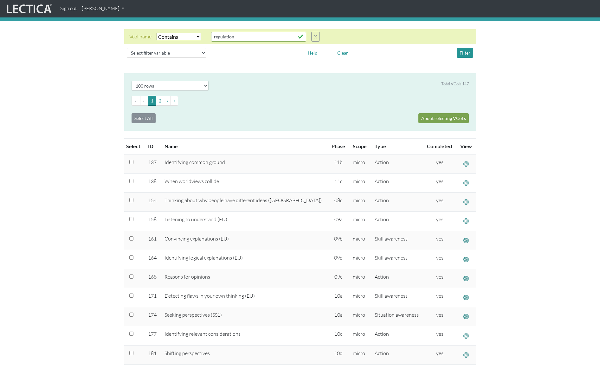
click at [433, 46] on div "Select filter variable Vcol ID Vcol name Phase Content Scope Type Completed Rev…" at bounding box center [300, 52] width 352 height 15
drag, startPoint x: 456, startPoint y: 56, endPoint x: 464, endPoint y: 54, distance: 8.1
click at [456, 56] on div "Filter" at bounding box center [433, 53] width 89 height 10
click at [464, 54] on button "Filter" at bounding box center [465, 53] width 16 height 10
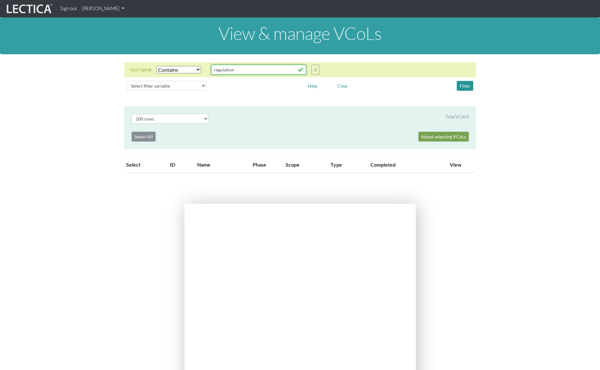
click at [237, 71] on input "regulation" at bounding box center [258, 70] width 95 height 10
drag, startPoint x: 244, startPoint y: 69, endPoint x: 204, endPoint y: 69, distance: 39.6
click at [204, 69] on div "Vcol name Select filter Equals Does not equal Contains Does not contain Starts …" at bounding box center [224, 70] width 191 height 10
type input "noise"
click at [466, 86] on button "Filter" at bounding box center [465, 86] width 16 height 10
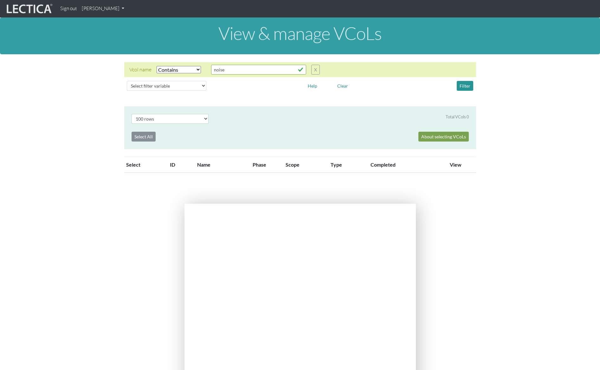
click at [175, 68] on select "Select filter Equals Does not equal Contains Does not contain Starts with Ends …" at bounding box center [179, 69] width 44 height 7
drag, startPoint x: 231, startPoint y: 69, endPoint x: 198, endPoint y: 68, distance: 33.3
click at [198, 68] on div "Vcol name Select filter Equals Does not equal Contains Does not contain Starts …" at bounding box center [224, 70] width 191 height 10
click at [319, 68] on button "X" at bounding box center [315, 70] width 9 height 10
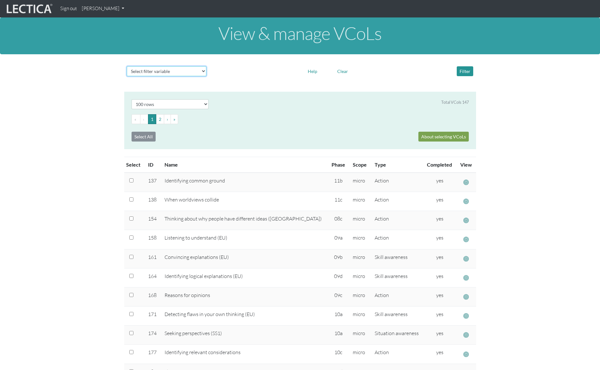
click at [158, 70] on select "Select filter variable Vcol ID Vcol name Phase Content Scope Type Completed Rev…" at bounding box center [167, 71] width 80 height 10
select select "content"
click at [127, 76] on select "Select filter variable Vcol ID Vcol name Phase Content Scope Type Completed Rev…" at bounding box center [167, 71] width 80 height 10
select select
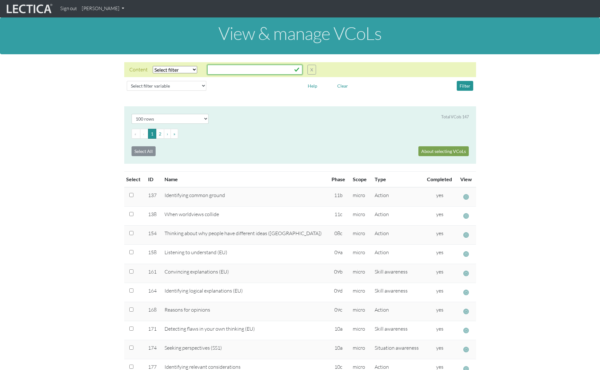
click at [212, 72] on input "text" at bounding box center [254, 70] width 95 height 10
click at [177, 71] on select "Select filter Equals Does not equal Contains Does not contain Starts with Ends …" at bounding box center [175, 69] width 44 height 7
select select "icontains"
click at [153, 66] on select "Select filter Equals Does not equal Contains Does not contain Starts with Ends …" at bounding box center [175, 69] width 44 height 7
click at [234, 73] on input "text" at bounding box center [254, 70] width 95 height 10
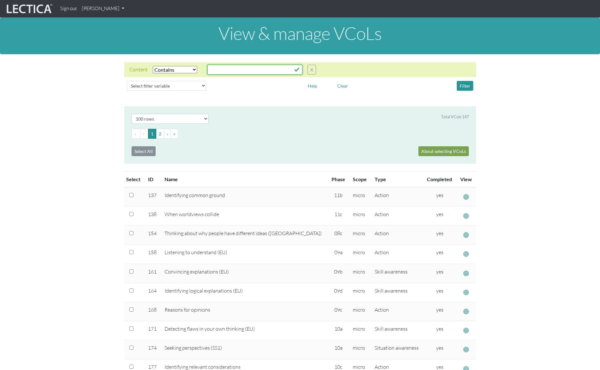
paste input "noise"
click at [385, 67] on div "Content Select filter Equals Does not equal Contains Does not contain Starts wi…" at bounding box center [300, 69] width 352 height 15
click at [467, 89] on button "Filter" at bounding box center [465, 86] width 16 height 10
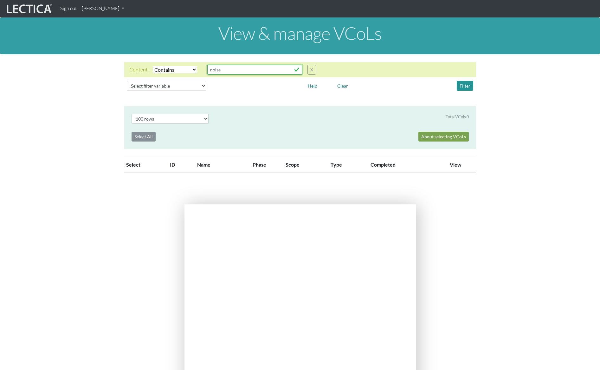
click at [230, 71] on input "noise" at bounding box center [254, 70] width 95 height 10
drag, startPoint x: 232, startPoint y: 71, endPoint x: 194, endPoint y: 71, distance: 37.7
click at [194, 71] on div "Content Select filter Equals Does not equal Contains Does not contain Starts wi…" at bounding box center [222, 70] width 187 height 10
click at [477, 93] on div "Select filter variable Vcol ID Vcol name Phase Content Scope Type Completed Rev…" at bounding box center [300, 85] width 361 height 15
click at [463, 83] on button "Filter" at bounding box center [465, 86] width 16 height 10
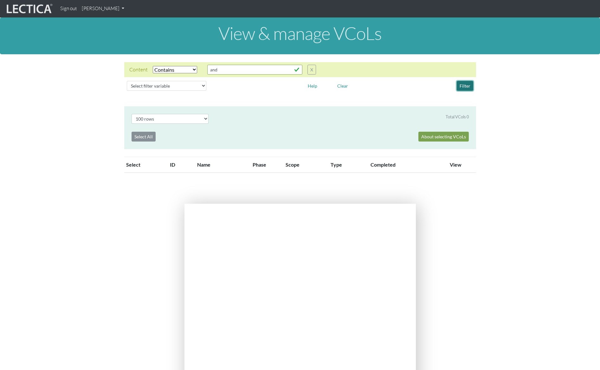
click at [469, 85] on button "Filter" at bounding box center [465, 86] width 16 height 10
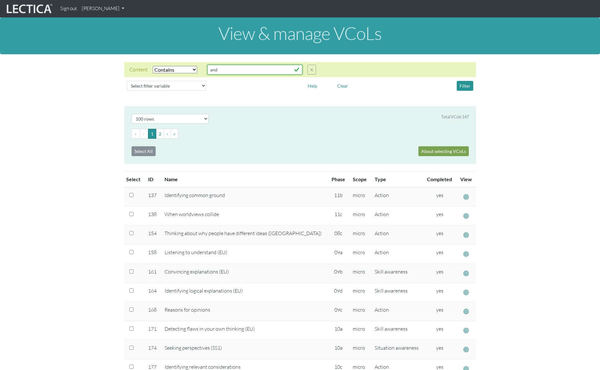
click at [214, 68] on input "and" at bounding box center [254, 70] width 95 height 10
type input "emotion"
click at [460, 88] on button "Filter" at bounding box center [465, 86] width 16 height 10
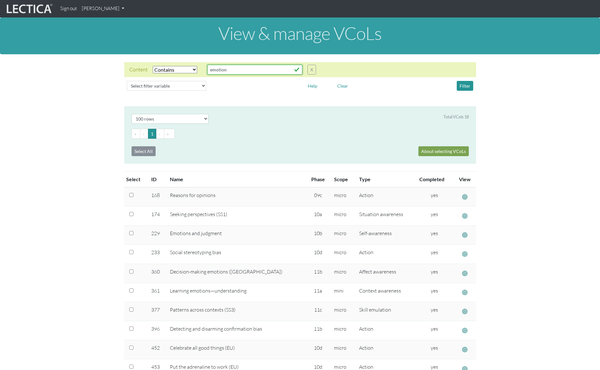
drag, startPoint x: 229, startPoint y: 70, endPoint x: 189, endPoint y: 67, distance: 39.7
click at [189, 67] on div "Content Select filter Equals Does not equal Contains Does not contain Starts wi…" at bounding box center [222, 70] width 187 height 10
click at [314, 69] on button "X" at bounding box center [312, 70] width 9 height 10
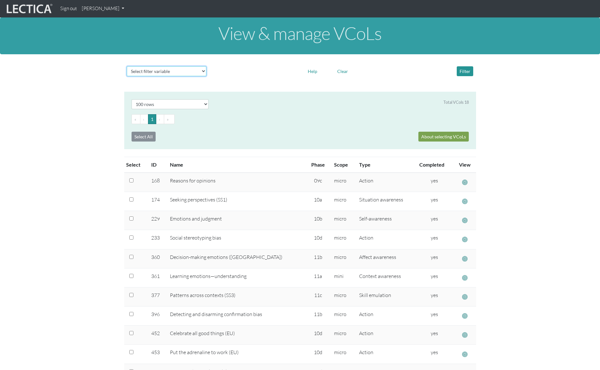
click at [189, 70] on select "Select filter variable Vcol ID Vcol name Phase Content Scope Type Completed Rev…" at bounding box center [167, 71] width 80 height 10
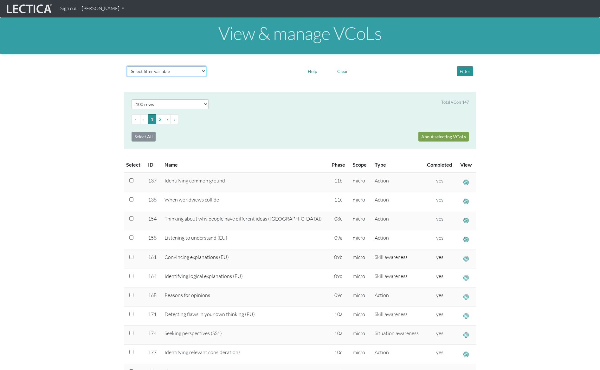
select select "name"
click at [127, 76] on select "Select filter variable Vcol ID Vcol name Phase Content Scope Type Completed Rev…" at bounding box center [167, 71] width 80 height 10
select select
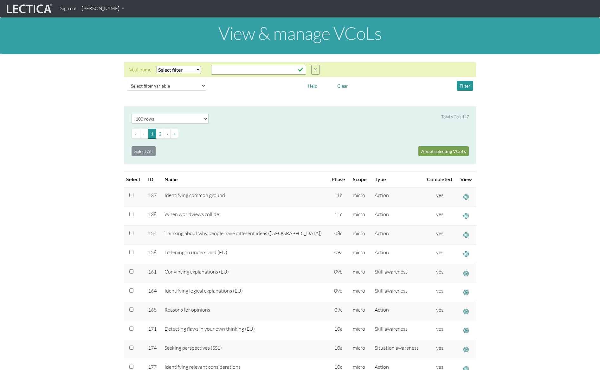
click at [185, 70] on select "Select filter Equals Does not equal Contains Does not contain Starts with Ends …" at bounding box center [179, 69] width 44 height 7
select select "icontains"
click at [157, 66] on select "Select filter Equals Does not equal Contains Does not contain Starts with Ends …" at bounding box center [179, 69] width 44 height 7
click at [229, 70] on input "text" at bounding box center [258, 70] width 95 height 10
paste input "emotion"
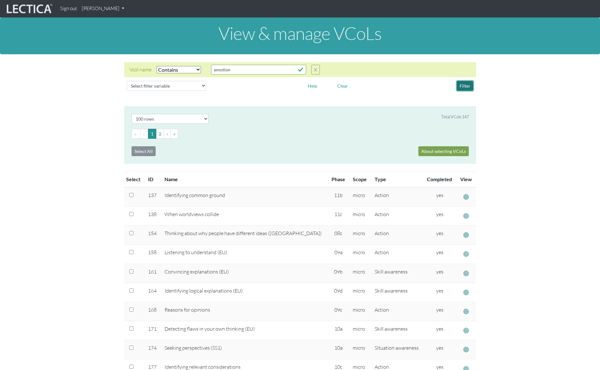
click at [469, 86] on button "Filter" at bounding box center [465, 86] width 16 height 10
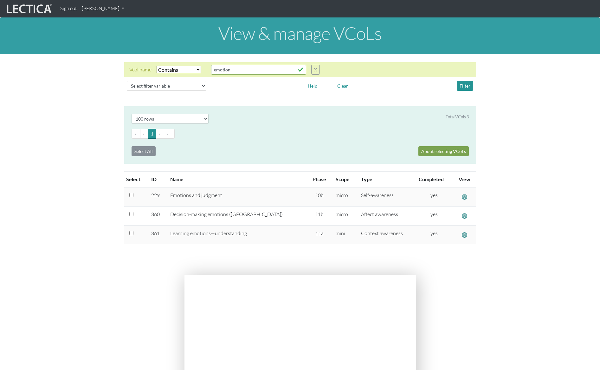
click at [491, 214] on section "Select # rows to display 10 rows 20 rows 50 rows 100 rows 200 rows Total VCols …" at bounding box center [300, 186] width 600 height 161
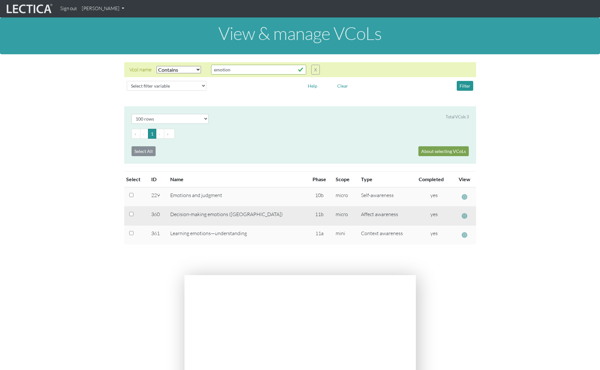
click at [214, 214] on td "Decision-making emotions ([GEOGRAPHIC_DATA])" at bounding box center [236, 215] width 141 height 19
click at [462, 216] on span "button" at bounding box center [464, 215] width 5 height 7
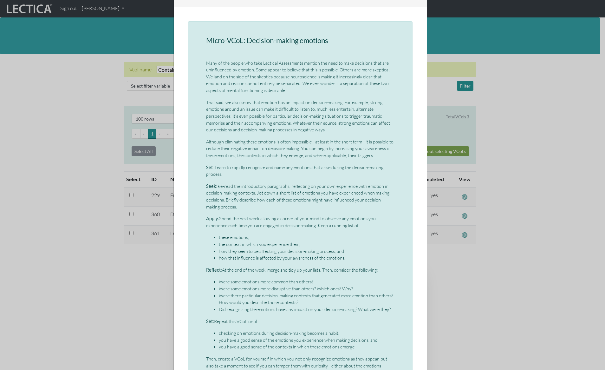
scroll to position [24, 0]
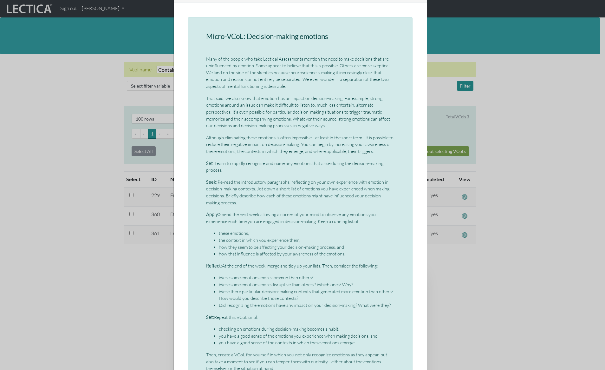
click at [104, 151] on div "× Micro-VCoL: Decision-making emotions Many of the people who take Lectical Ass…" at bounding box center [302, 185] width 605 height 370
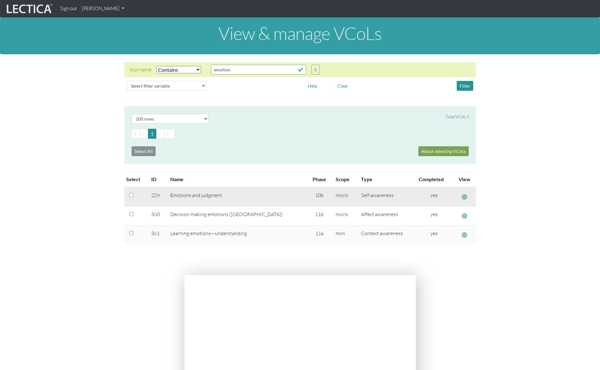
click at [463, 197] on span "button" at bounding box center [464, 196] width 5 height 7
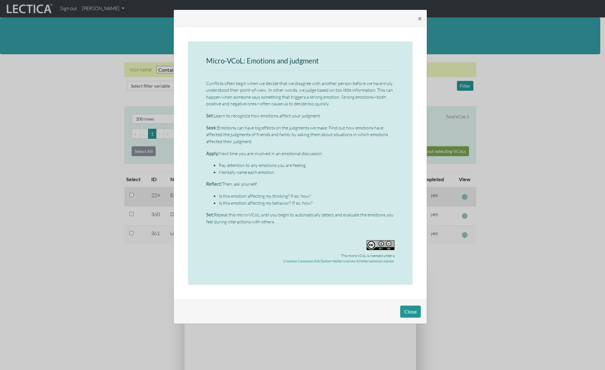
scroll to position [0, 0]
drag, startPoint x: 207, startPoint y: 61, endPoint x: 323, endPoint y: 61, distance: 115.7
click at [323, 61] on h3 "Micro-VCoL: Emotions and judgment" at bounding box center [300, 61] width 188 height 8
copy h3 "Micro-VCoL: Emotions and judgment"
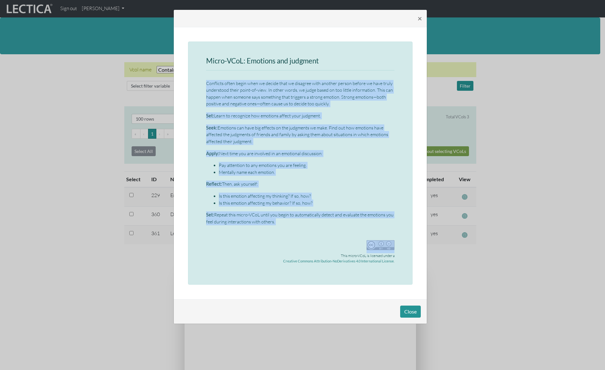
drag, startPoint x: 206, startPoint y: 82, endPoint x: 293, endPoint y: 235, distance: 175.5
click at [294, 236] on div "Micro-VCoL: Emotions and judgment Conflicts often begin when we decide that we …" at bounding box center [300, 163] width 188 height 212
copy div "Loremipsu dolor sitam cons ad elitse doei te incididu utla etdolor magnaa enima…"
click at [84, 108] on div "× Micro-VCoL: Emotions and judgment Conflicts often begin when we decide that w…" at bounding box center [302, 185] width 605 height 370
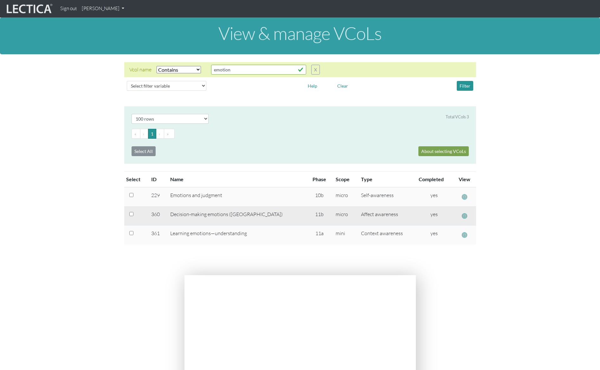
click at [463, 214] on span "button" at bounding box center [464, 215] width 5 height 7
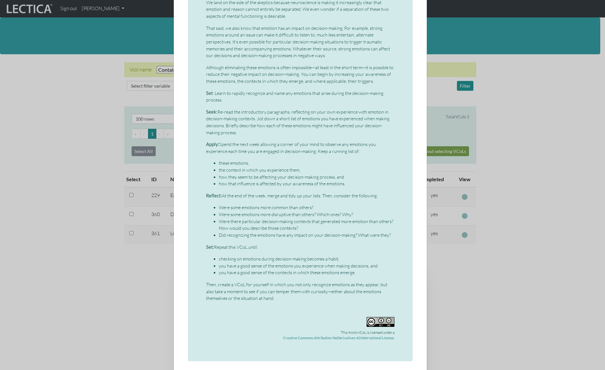
scroll to position [99, 0]
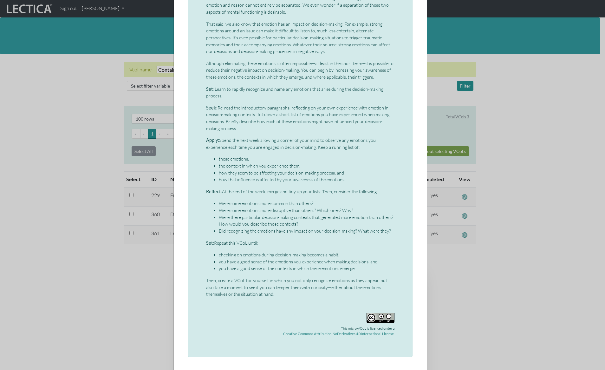
click at [82, 214] on div "× Micro-VCoL: Decision-making emotions Many of the people who take Lectical Ass…" at bounding box center [302, 185] width 605 height 370
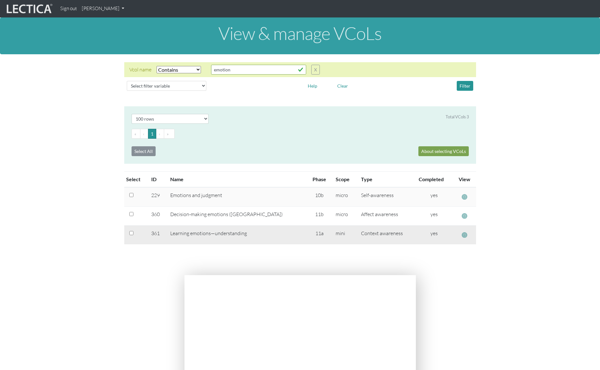
click at [464, 234] on span "button" at bounding box center [464, 234] width 5 height 7
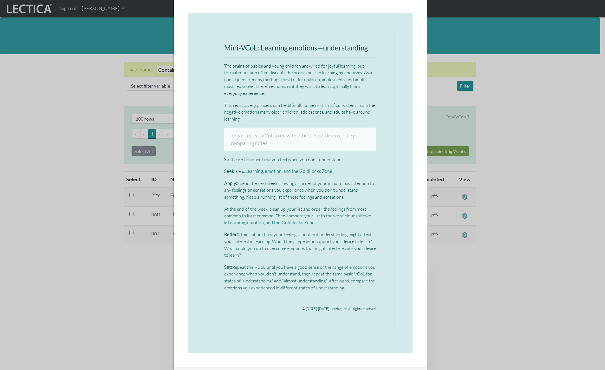
scroll to position [60, 0]
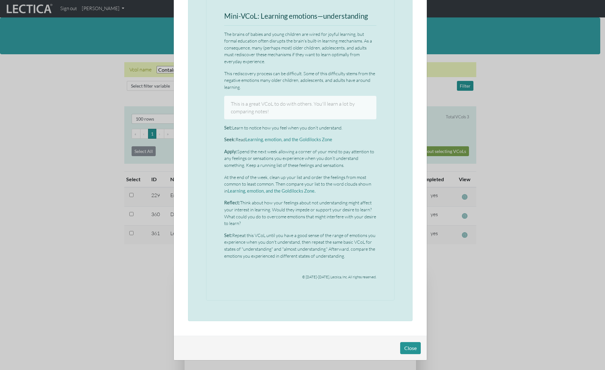
click at [114, 163] on div "× Mini-VCoL: Learning emotions—understanding The brains of babies and young chi…" at bounding box center [302, 185] width 605 height 370
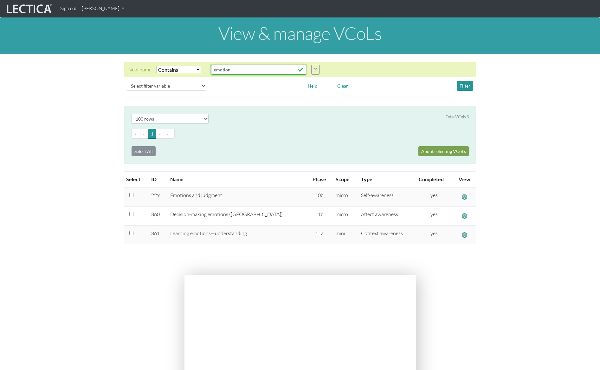
drag, startPoint x: 238, startPoint y: 70, endPoint x: 204, endPoint y: 70, distance: 33.9
click at [204, 70] on div "Vcol name Select filter Equals Does not equal Contains Does not contain Starts …" at bounding box center [224, 70] width 191 height 10
click at [469, 82] on button "Filter" at bounding box center [465, 86] width 16 height 10
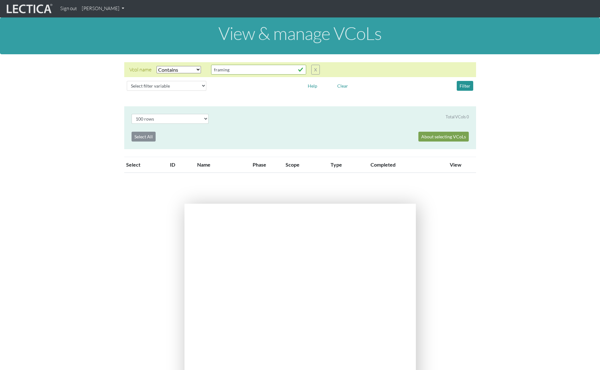
click at [231, 62] on div "Vcol name Select filter Equals Does not equal Contains Does not contain Starts …" at bounding box center [300, 77] width 600 height 47
click at [234, 69] on input "framing" at bounding box center [258, 70] width 95 height 10
type input "fram"
click at [465, 85] on button "Filter" at bounding box center [465, 86] width 16 height 10
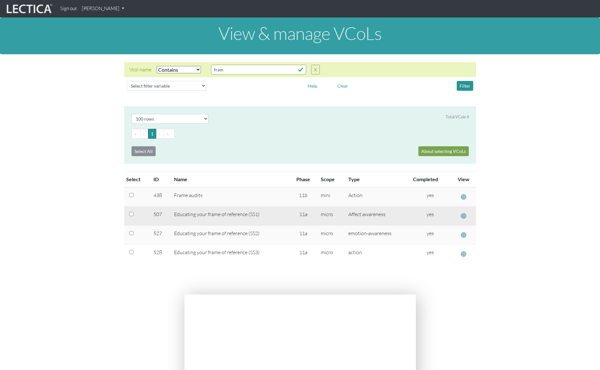
click at [463, 215] on span "button" at bounding box center [463, 215] width 5 height 7
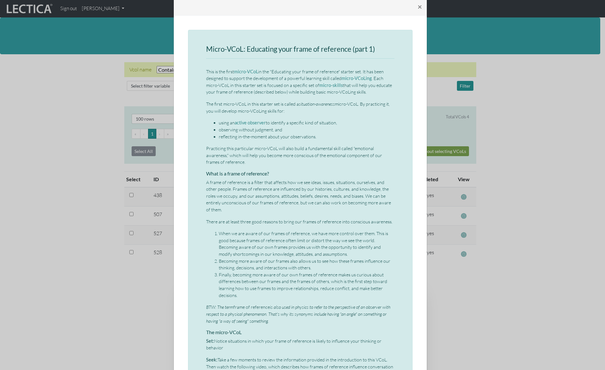
scroll to position [16, 0]
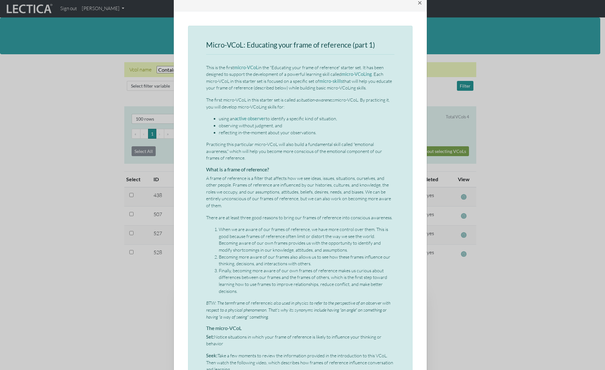
click at [90, 197] on div "× Micro-VCoL: Educating your frame of reference (part 1) This is the first micr…" at bounding box center [302, 185] width 605 height 370
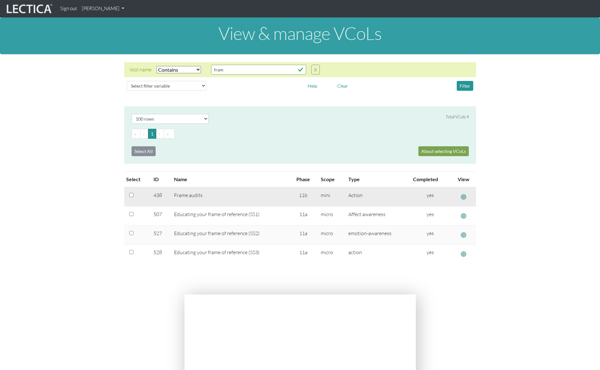
click at [463, 196] on span "button" at bounding box center [463, 196] width 5 height 7
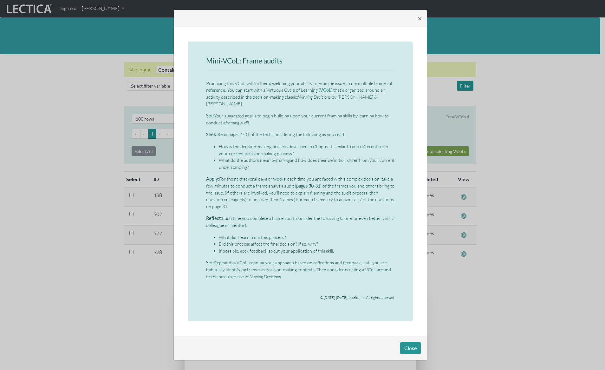
click at [78, 186] on div "× Mini-VCoL: Frame audits Practicing this VCoL will further developing your abi…" at bounding box center [302, 185] width 605 height 370
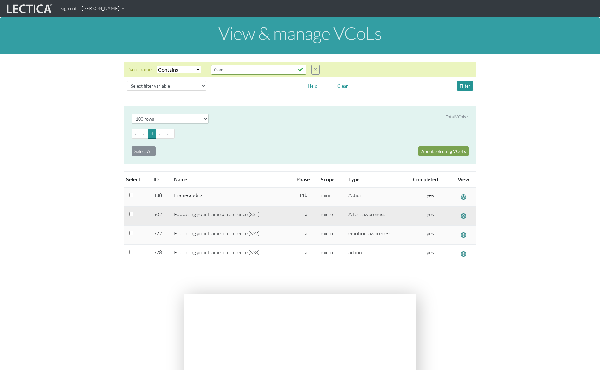
click at [464, 216] on span "button" at bounding box center [463, 215] width 5 height 7
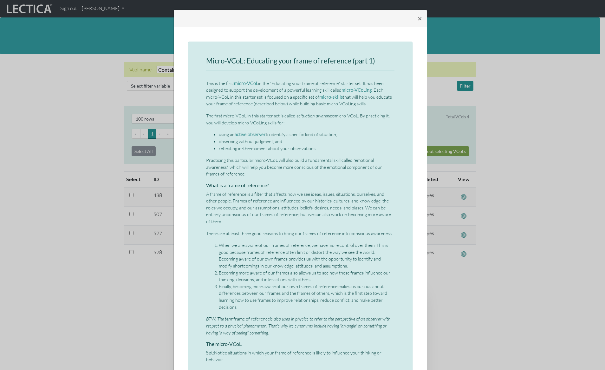
click at [515, 155] on div "× Micro-VCoL: Educating your frame of reference (part 1) This is the first micr…" at bounding box center [302, 185] width 605 height 370
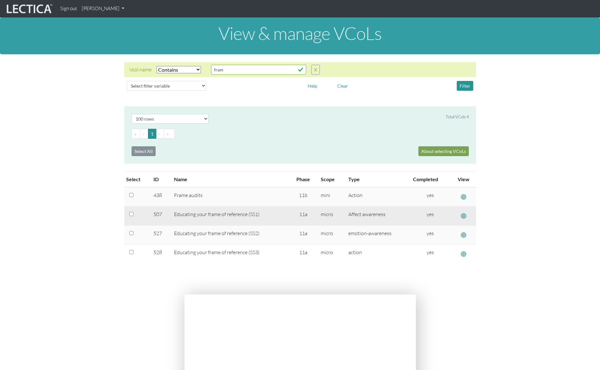
click at [463, 216] on span "button" at bounding box center [463, 215] width 5 height 7
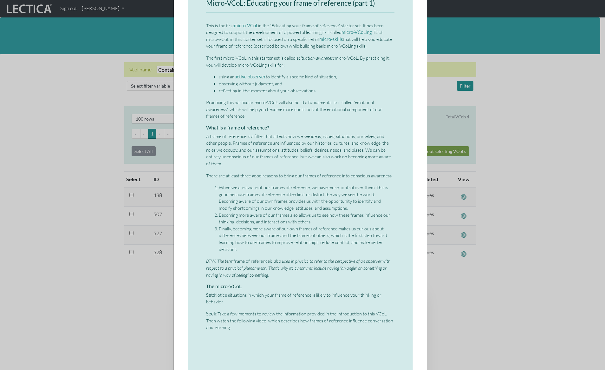
scroll to position [54, 0]
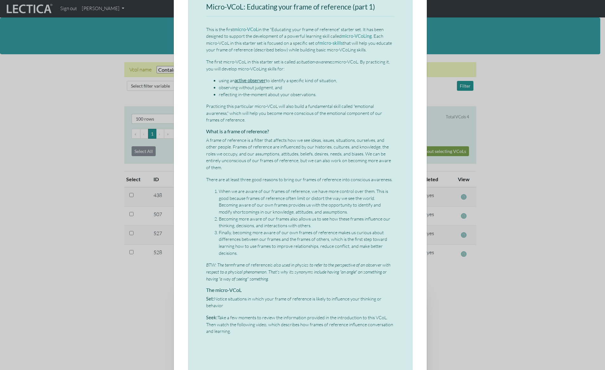
click at [255, 81] on link "active observer" at bounding box center [250, 80] width 31 height 5
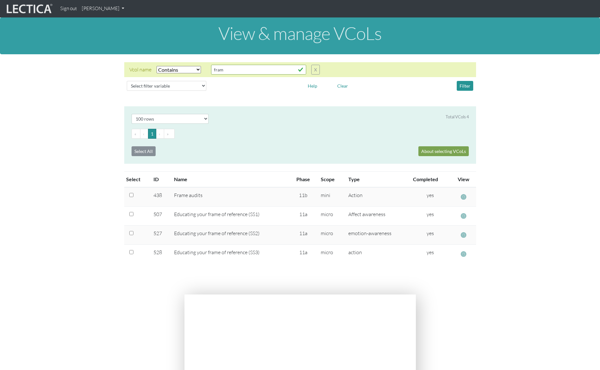
select select "icontains"
select select "100"
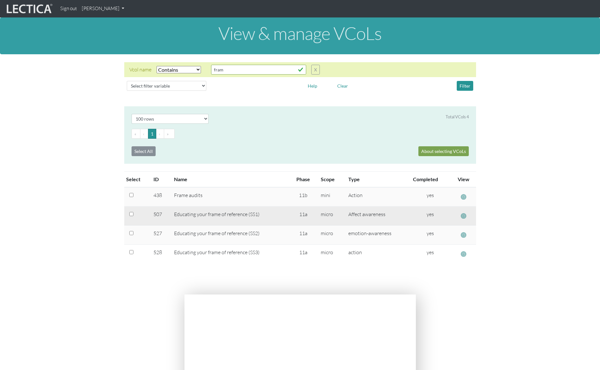
click at [464, 215] on span "button" at bounding box center [463, 215] width 5 height 7
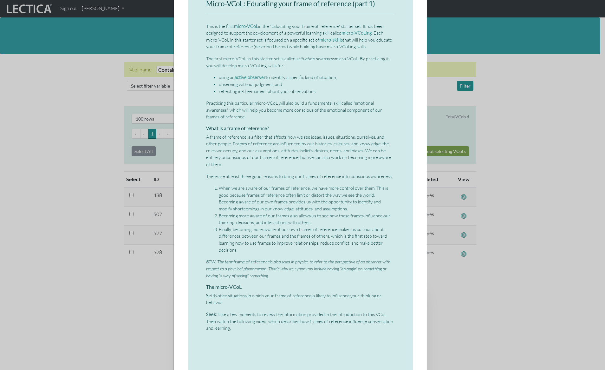
scroll to position [53, 0]
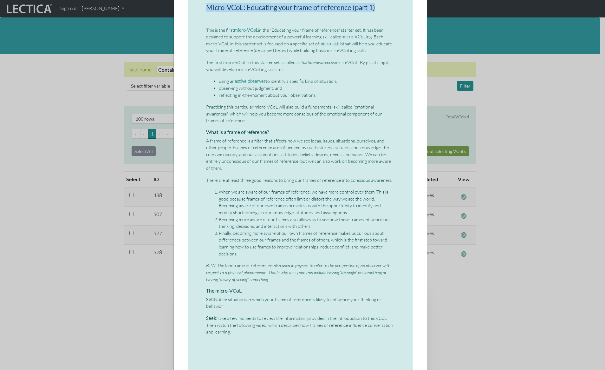
drag, startPoint x: 204, startPoint y: 7, endPoint x: 375, endPoint y: 9, distance: 170.9
click at [375, 9] on h3 "Micro-VCoL: Educating your frame of reference (part 1)" at bounding box center [300, 8] width 188 height 8
click at [368, 9] on h3 "Micro-VCoL: Educating your frame of reference (part 1)" at bounding box center [300, 8] width 188 height 8
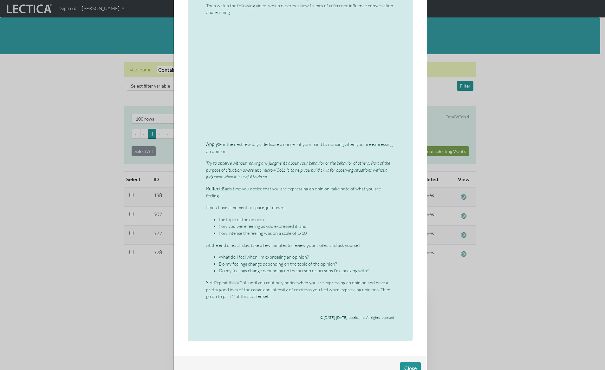
scroll to position [386, 0]
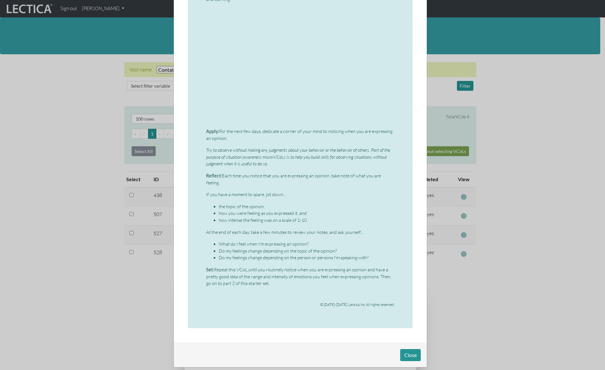
click at [334, 151] on em "Try to observe without making any judgments about your behavior or the behavior…" at bounding box center [298, 156] width 184 height 19
click at [266, 191] on p "If you have a moment to spare, jot down..." at bounding box center [300, 194] width 188 height 7
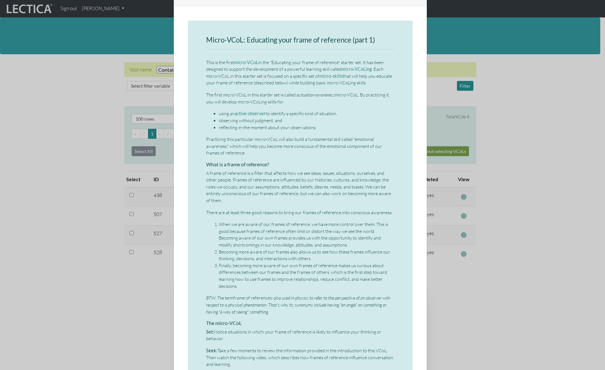
scroll to position [7, 0]
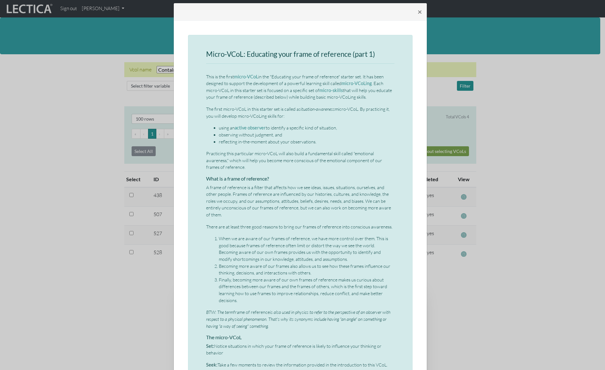
click at [77, 209] on div "× Micro-VCoL: Educating your frame of reference (part 1) This is the first micr…" at bounding box center [302, 185] width 605 height 370
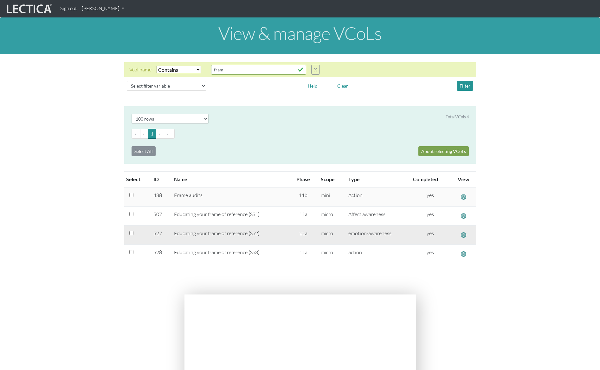
click at [464, 234] on span "button" at bounding box center [463, 234] width 5 height 7
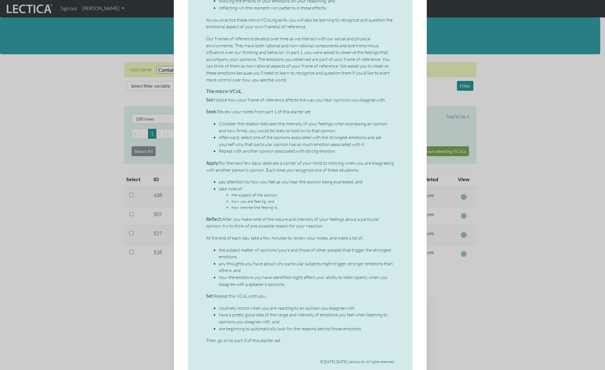
scroll to position [123, 0]
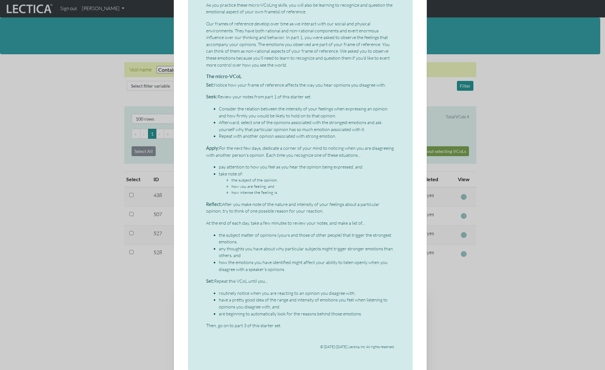
click at [511, 173] on div "× Micro-VCoL: Educating your frame of reference (part 2) This is the second mic…" at bounding box center [302, 185] width 605 height 370
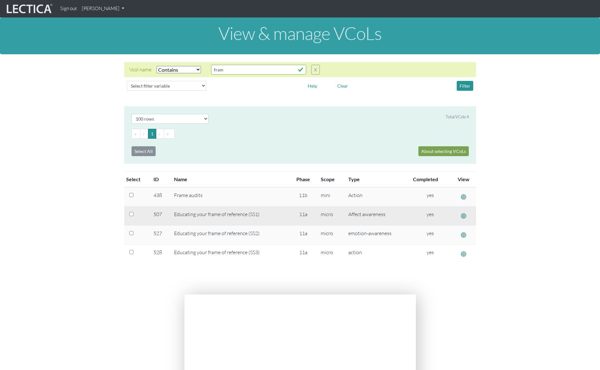
click at [464, 216] on span "button" at bounding box center [463, 215] width 5 height 7
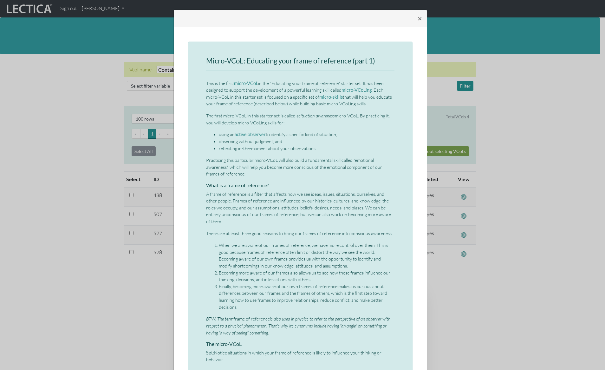
click at [316, 133] on li "using an active observer to identify a specific kind of situation," at bounding box center [307, 134] width 176 height 7
drag, startPoint x: 206, startPoint y: 61, endPoint x: 374, endPoint y: 59, distance: 168.7
click at [374, 59] on h3 "Micro-VCoL: Educating your frame of reference (part 1)" at bounding box center [300, 61] width 188 height 8
copy h3 "Micro-VCoL: Educating your frame of reference (part 1)"
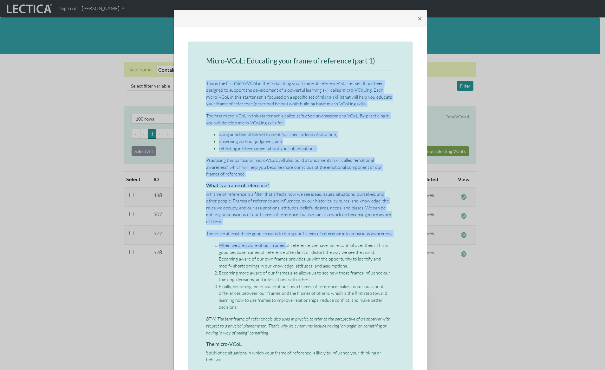
scroll to position [56, 0]
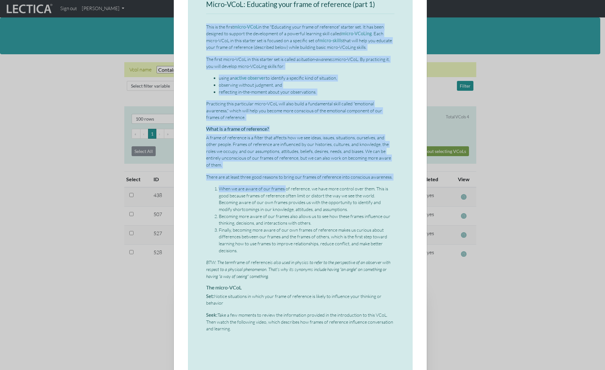
drag, startPoint x: 204, startPoint y: 82, endPoint x: 230, endPoint y: 332, distance: 251.2
click at [230, 332] on div "Micro-VCoL: Educating your frame of reference (part 1) This is the first micro-…" at bounding box center [300, 321] width 188 height 641
copy div "This is the first micro-VCoL in the "Educating your frame of reference" starter…"
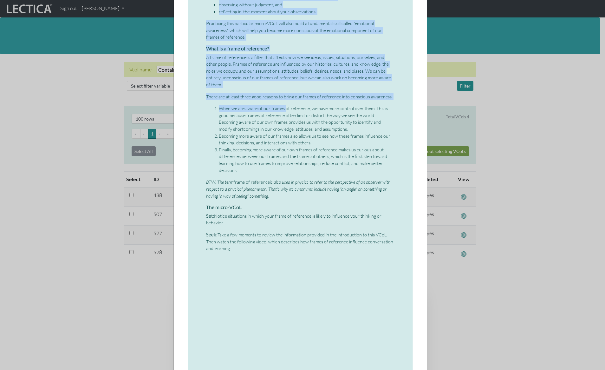
scroll to position [209, 0]
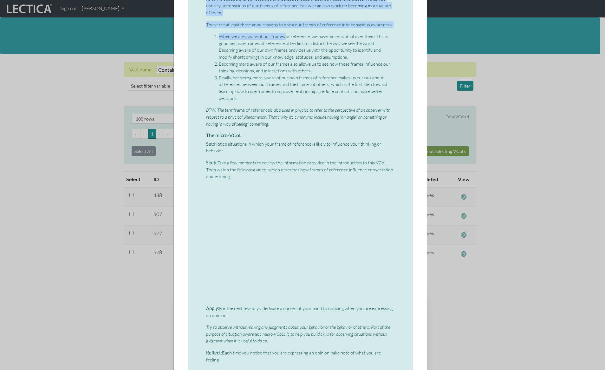
click at [280, 167] on p "Seek: Take a few moments to review the information provided in the introduction…" at bounding box center [300, 169] width 188 height 21
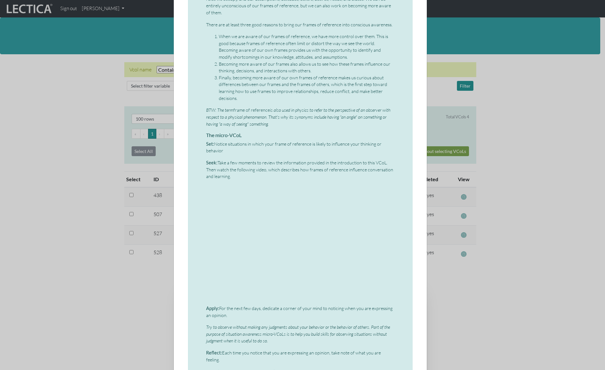
click at [251, 162] on p "Seek: Take a few moments to review the information provided in the introduction…" at bounding box center [300, 169] width 188 height 21
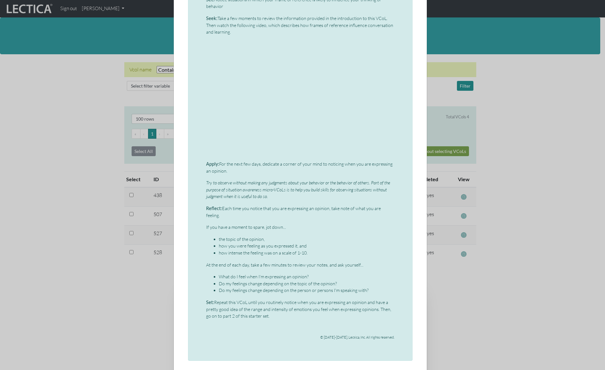
scroll to position [386, 0]
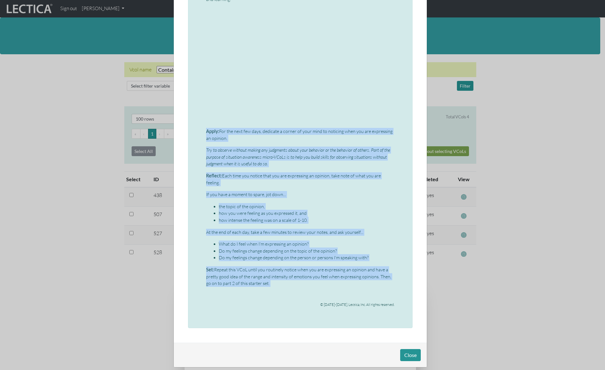
drag, startPoint x: 204, startPoint y: 131, endPoint x: 280, endPoint y: 280, distance: 167.7
copy div "Apply: For the next few days, dedicate a corner of your mind to noticing when y…"
